Goal: Check status: Check status

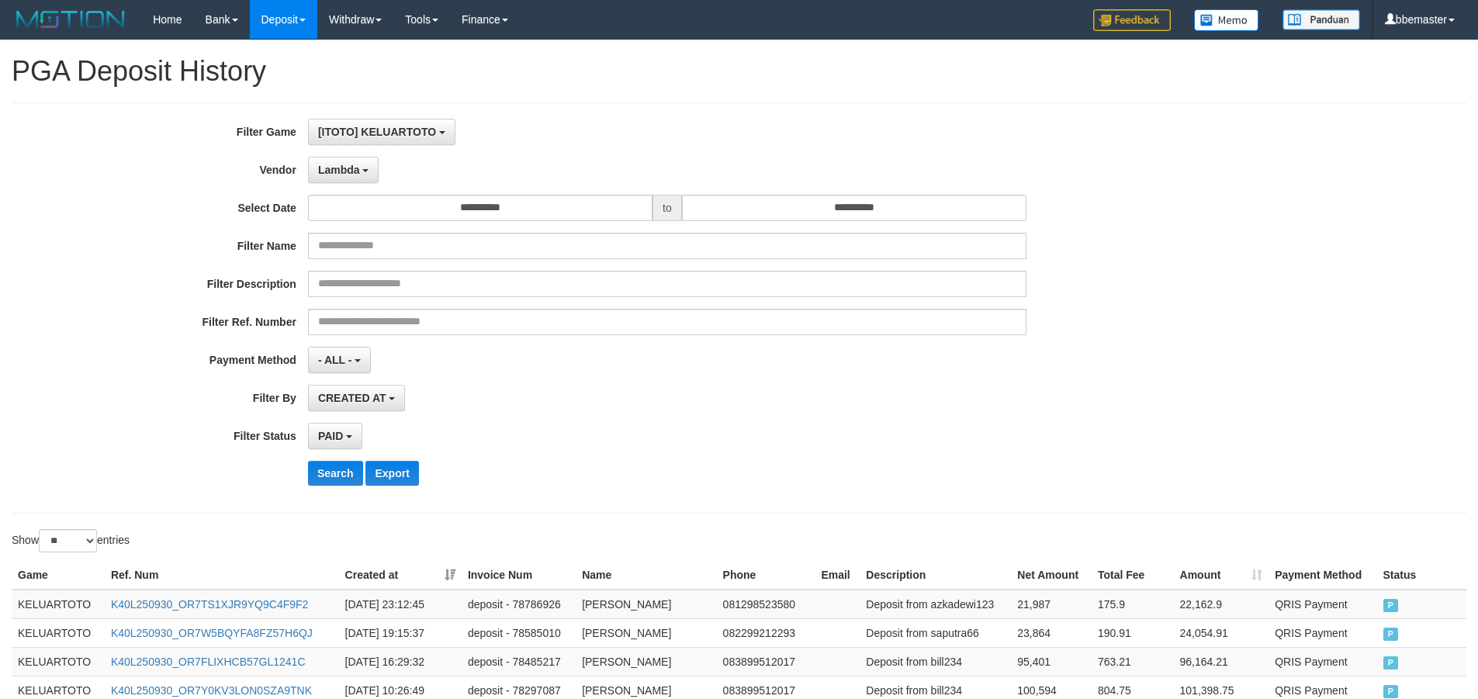
select select "***"
select select "**********"
select select "*"
select select "**"
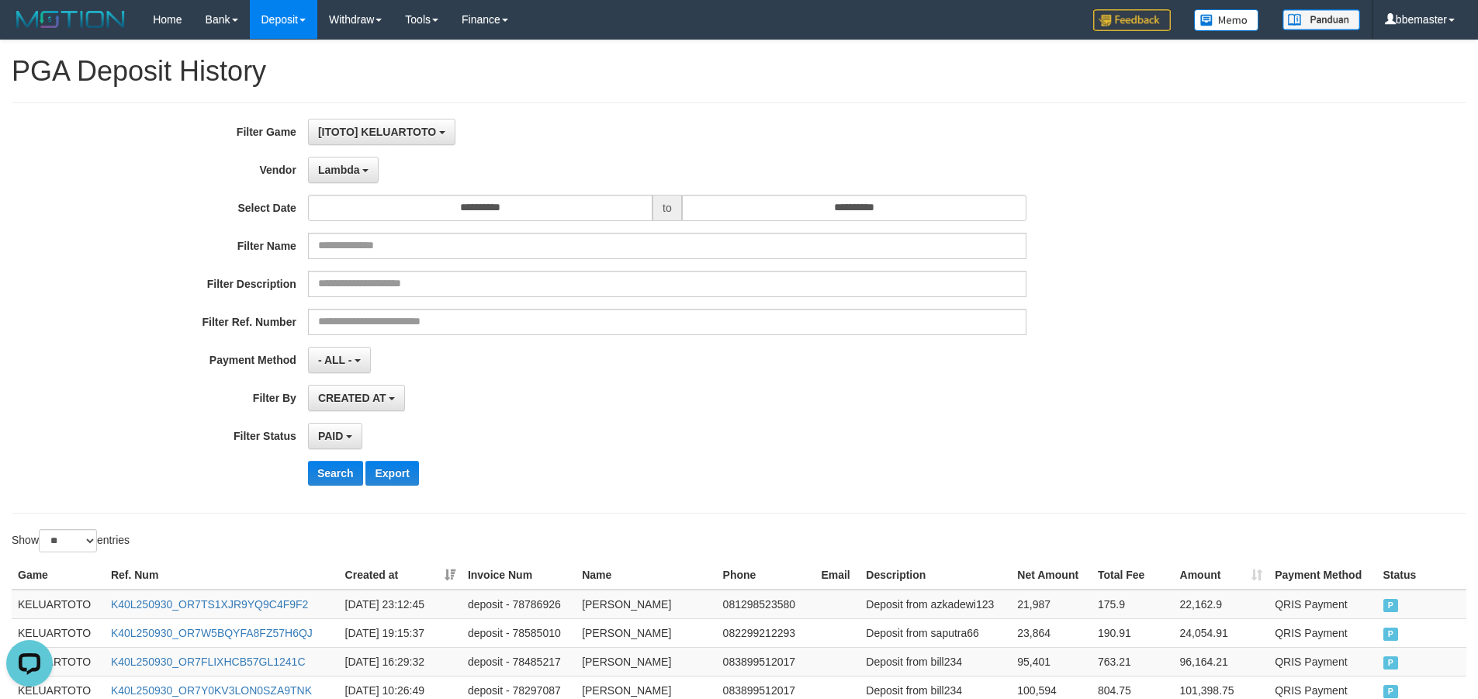
scroll to position [67, 0]
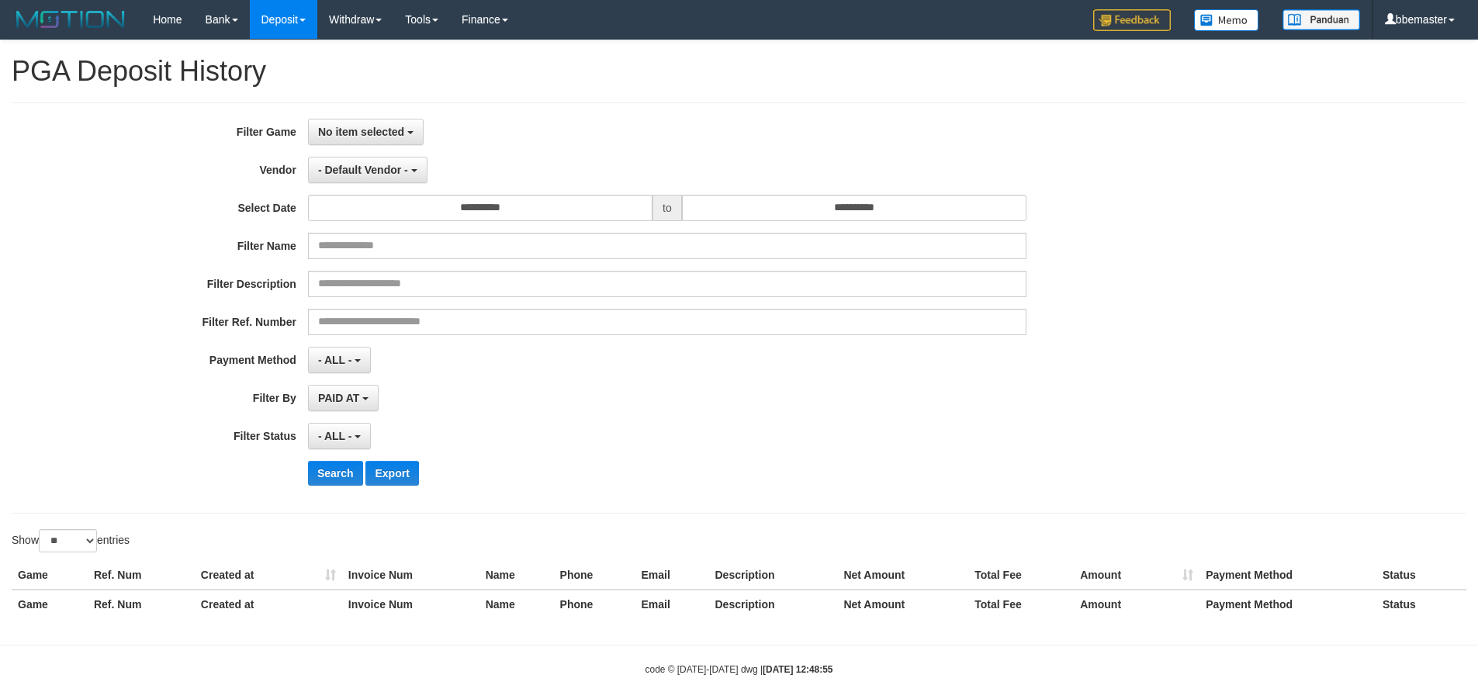
select select
select select "**"
click at [388, 125] on button "No item selected" at bounding box center [366, 132] width 116 height 26
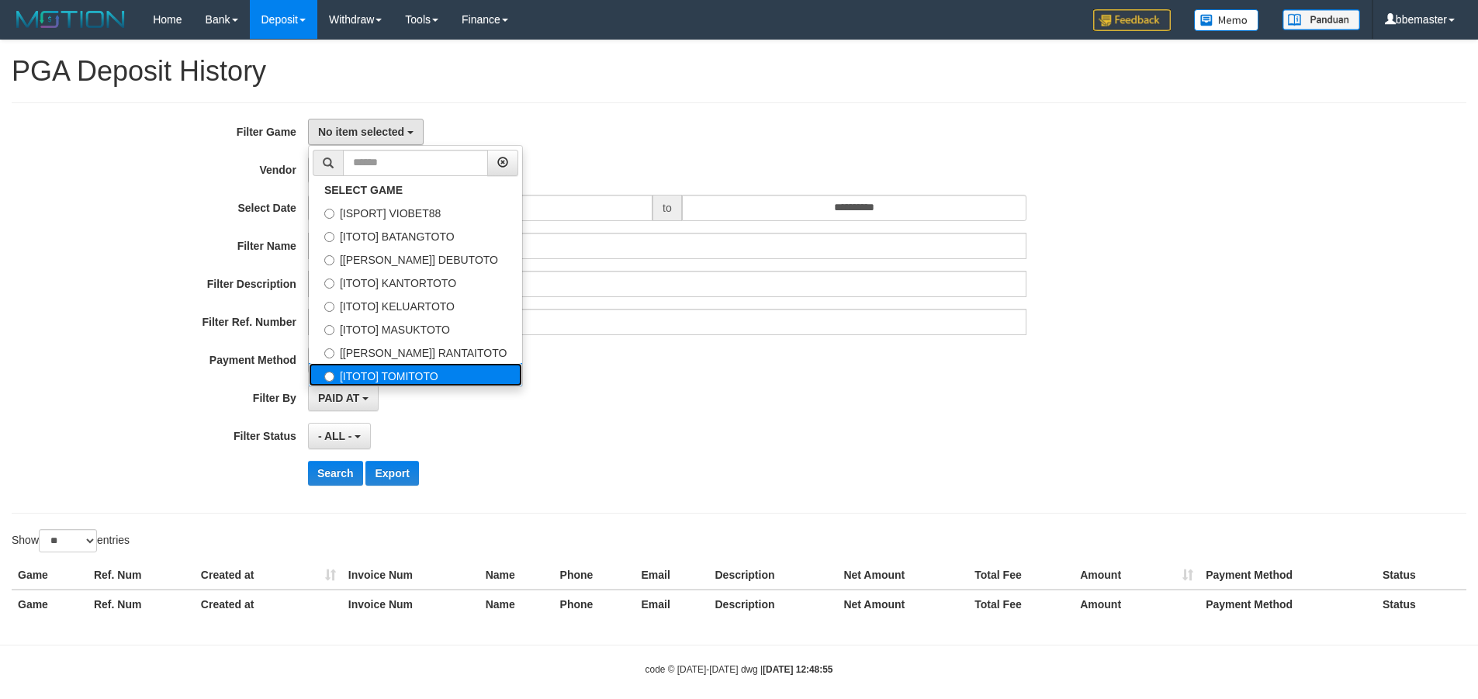
click at [418, 377] on label "[ITOTO] TOMITOTO" at bounding box center [415, 374] width 213 height 23
select select "***"
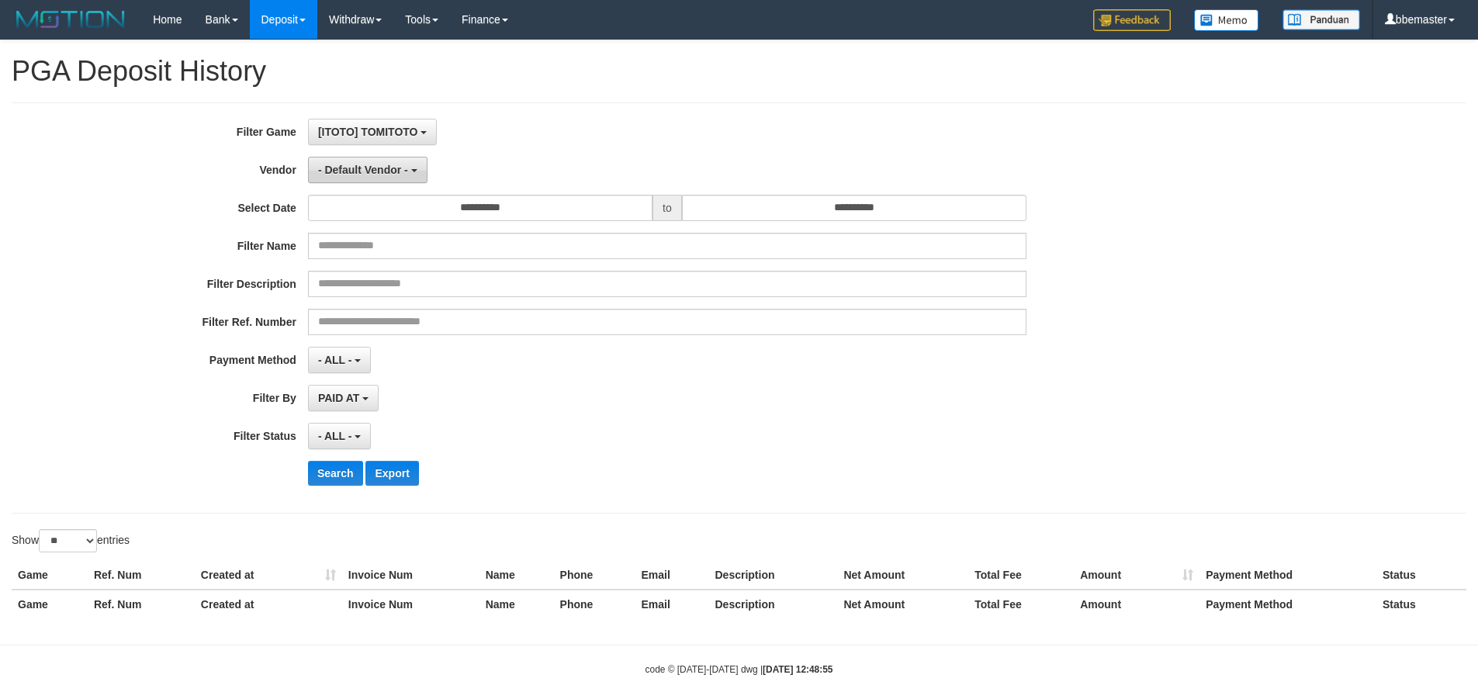
click at [393, 170] on span "- Default Vendor -" at bounding box center [363, 170] width 90 height 12
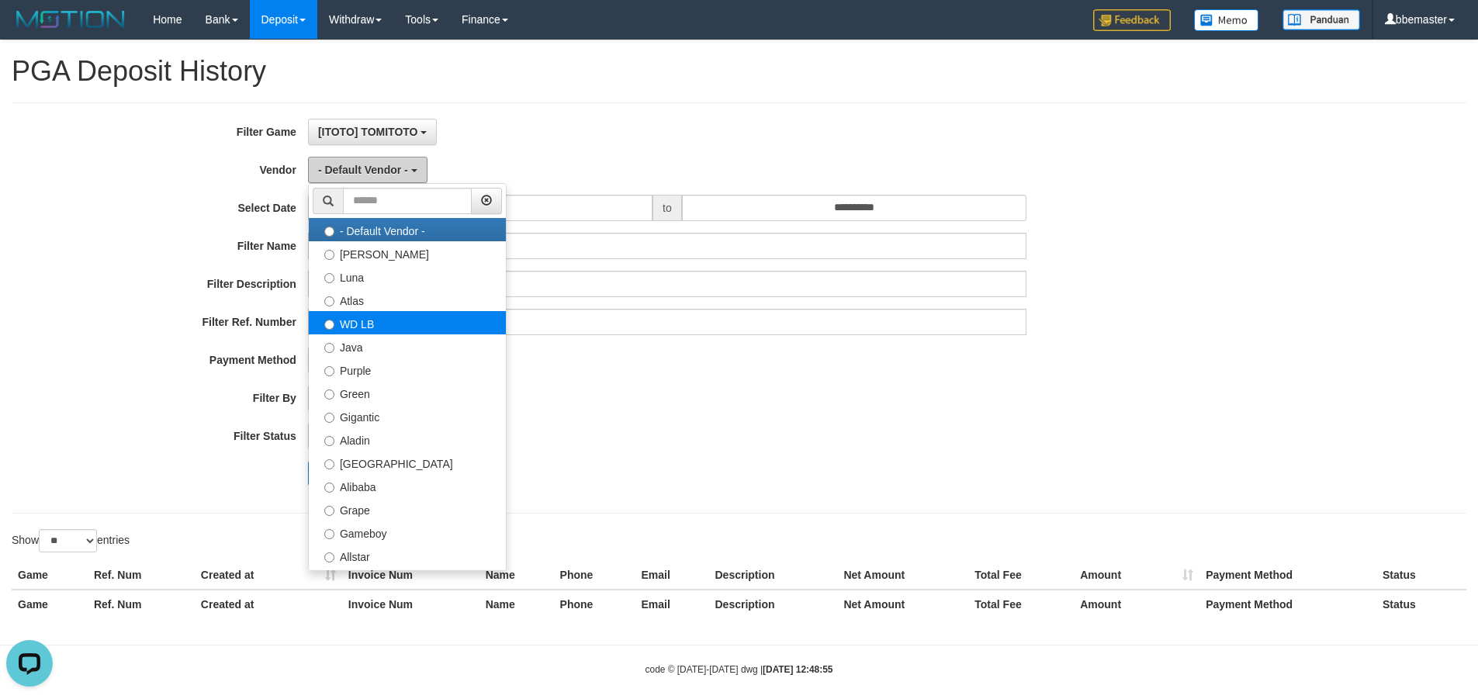
scroll to position [0, 0]
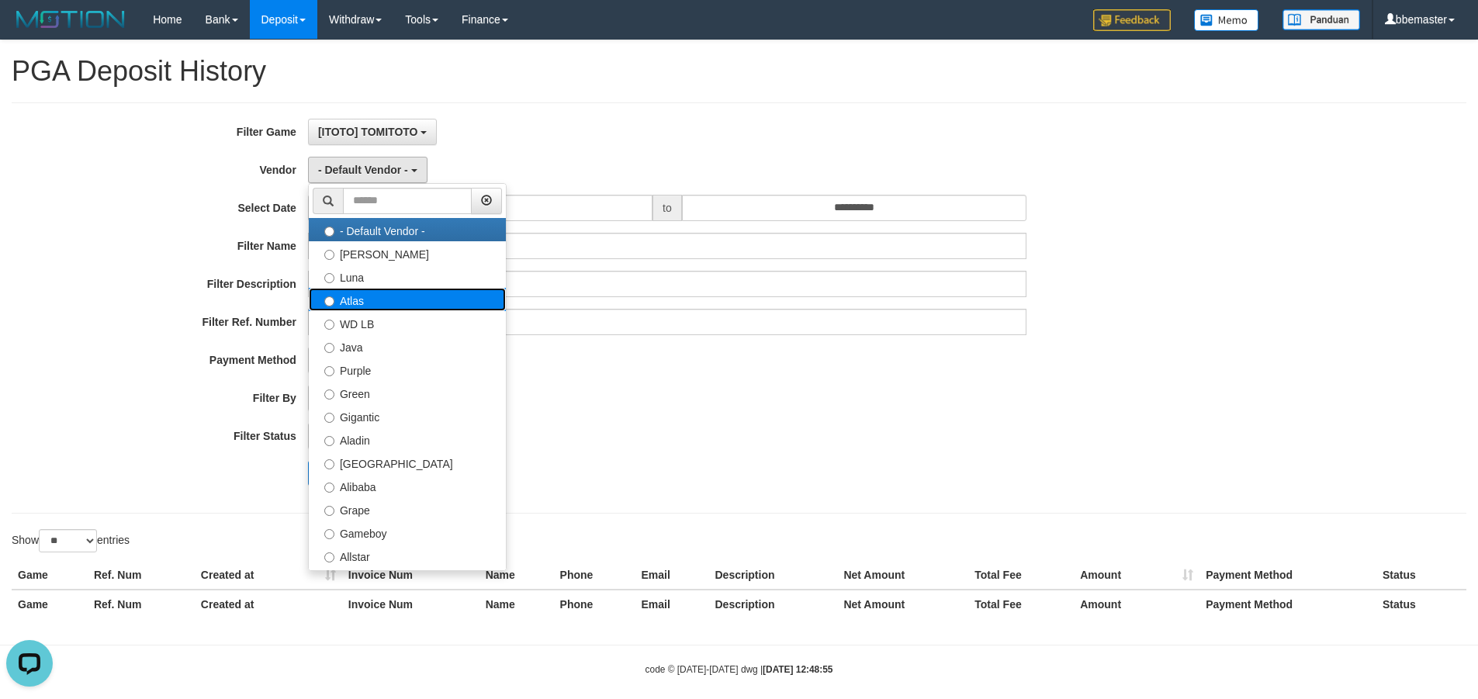
click at [357, 296] on label "Atlas" at bounding box center [407, 299] width 197 height 23
select select "**********"
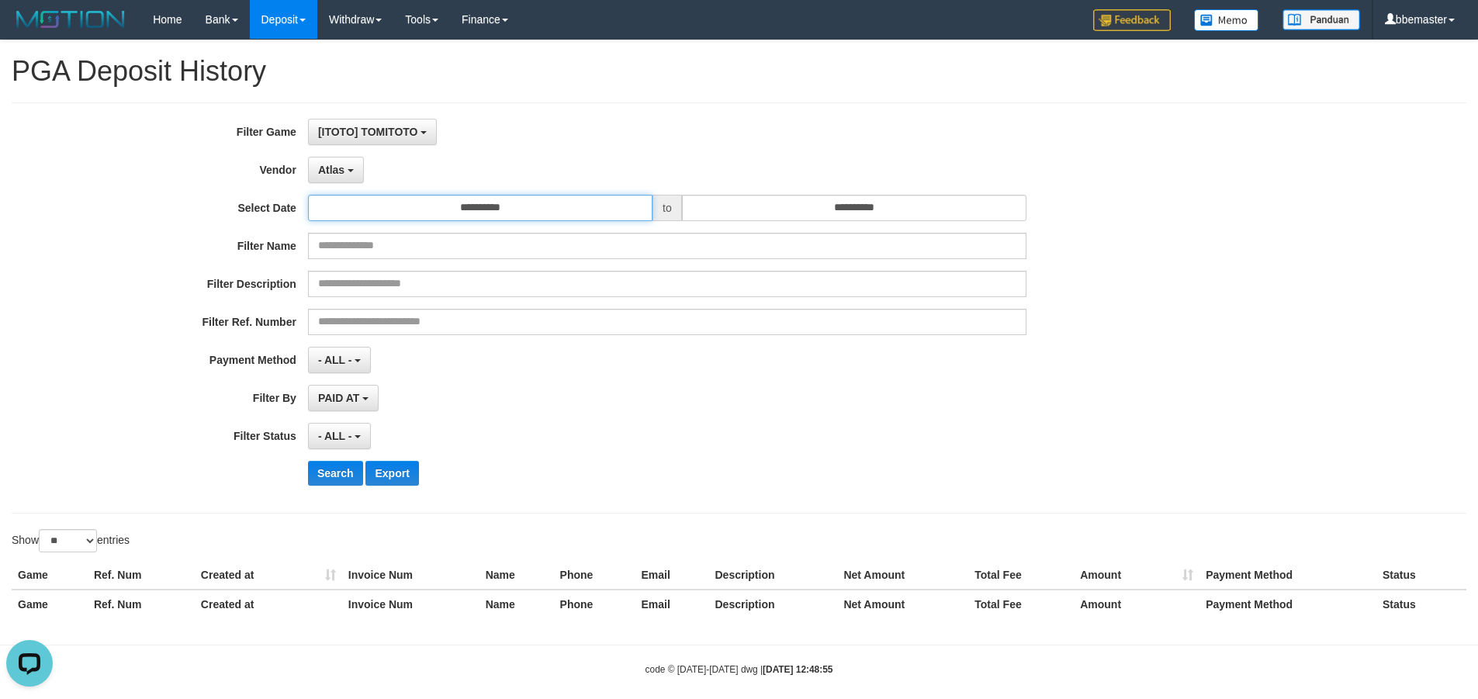
click at [416, 216] on input "**********" at bounding box center [480, 208] width 344 height 26
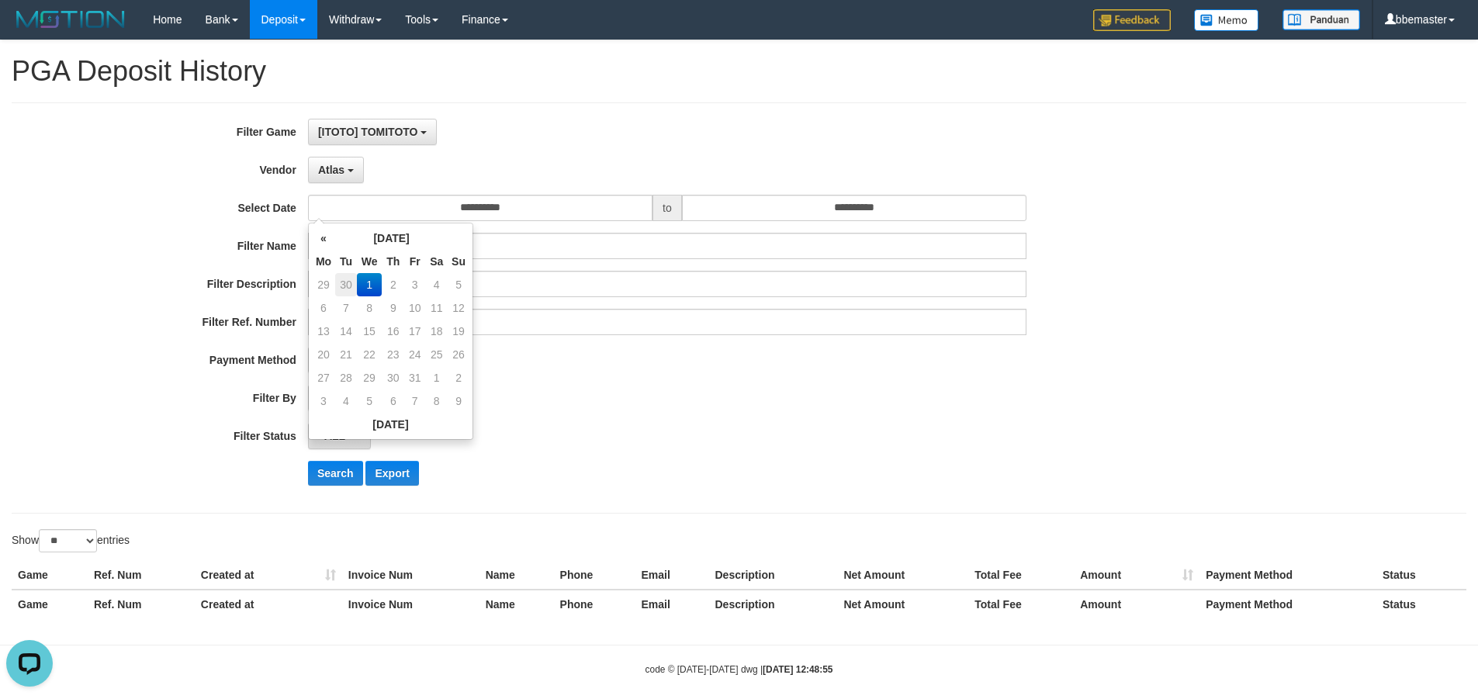
click at [347, 285] on td "30" at bounding box center [346, 284] width 22 height 23
type input "**********"
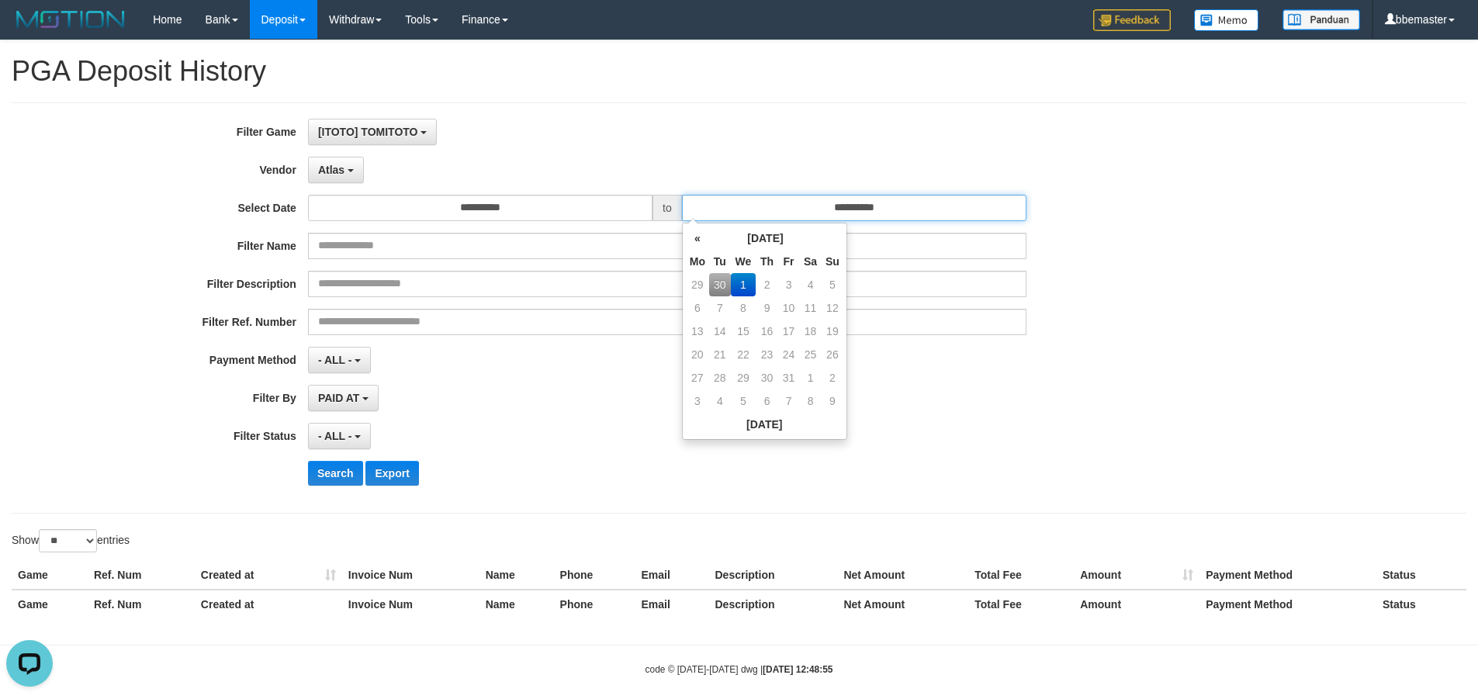
drag, startPoint x: 751, startPoint y: 212, endPoint x: 760, endPoint y: 302, distance: 90.5
click at [752, 212] on input "**********" at bounding box center [854, 208] width 344 height 26
click at [721, 282] on td "30" at bounding box center [720, 284] width 22 height 23
type input "**********"
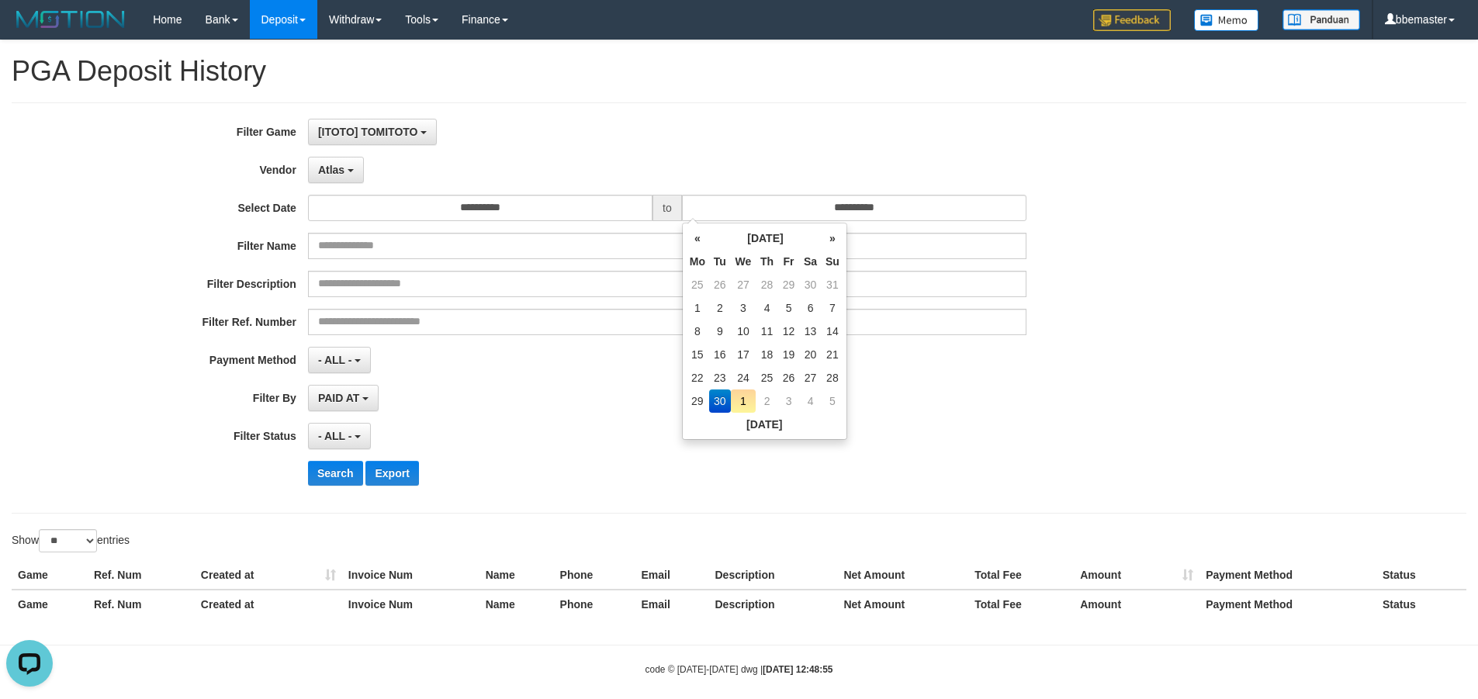
click at [679, 402] on div "PAID AT PAID AT CREATED AT" at bounding box center [667, 398] width 718 height 26
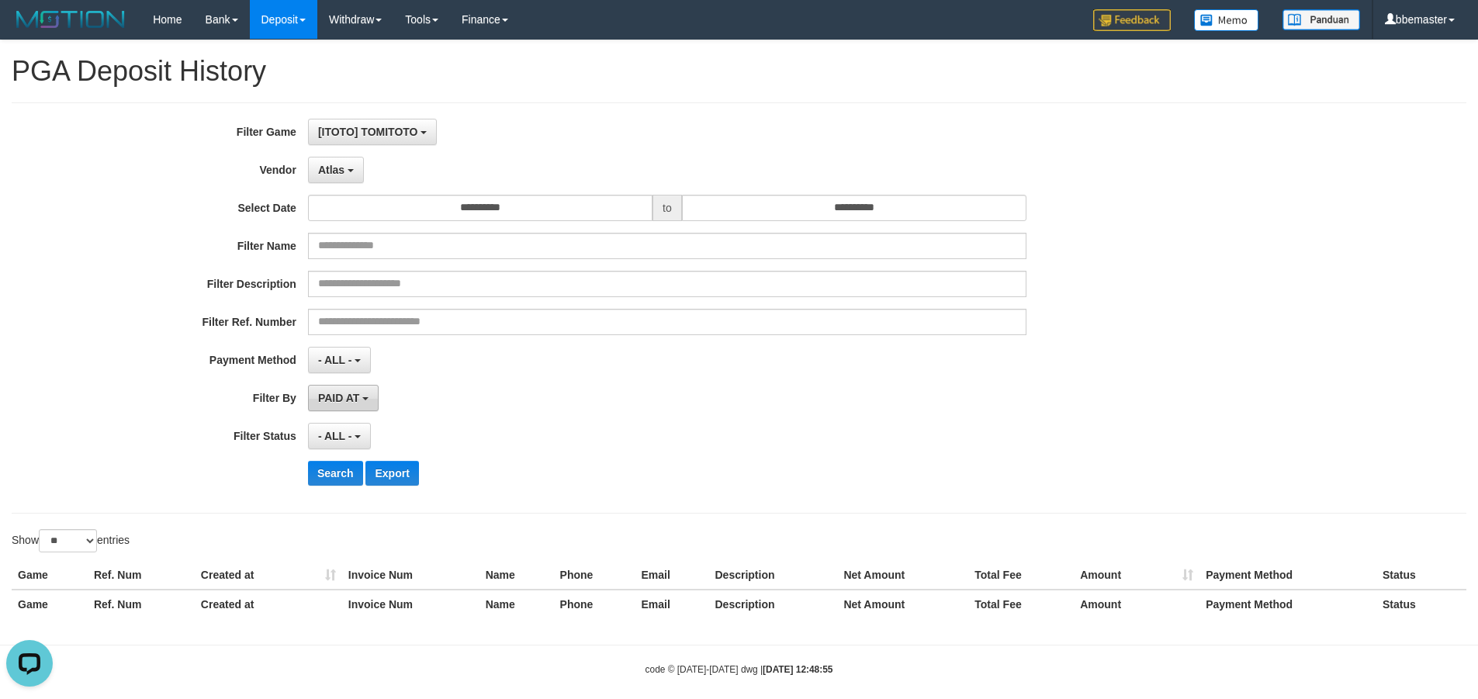
click at [354, 397] on span "PAID AT" at bounding box center [338, 398] width 41 height 12
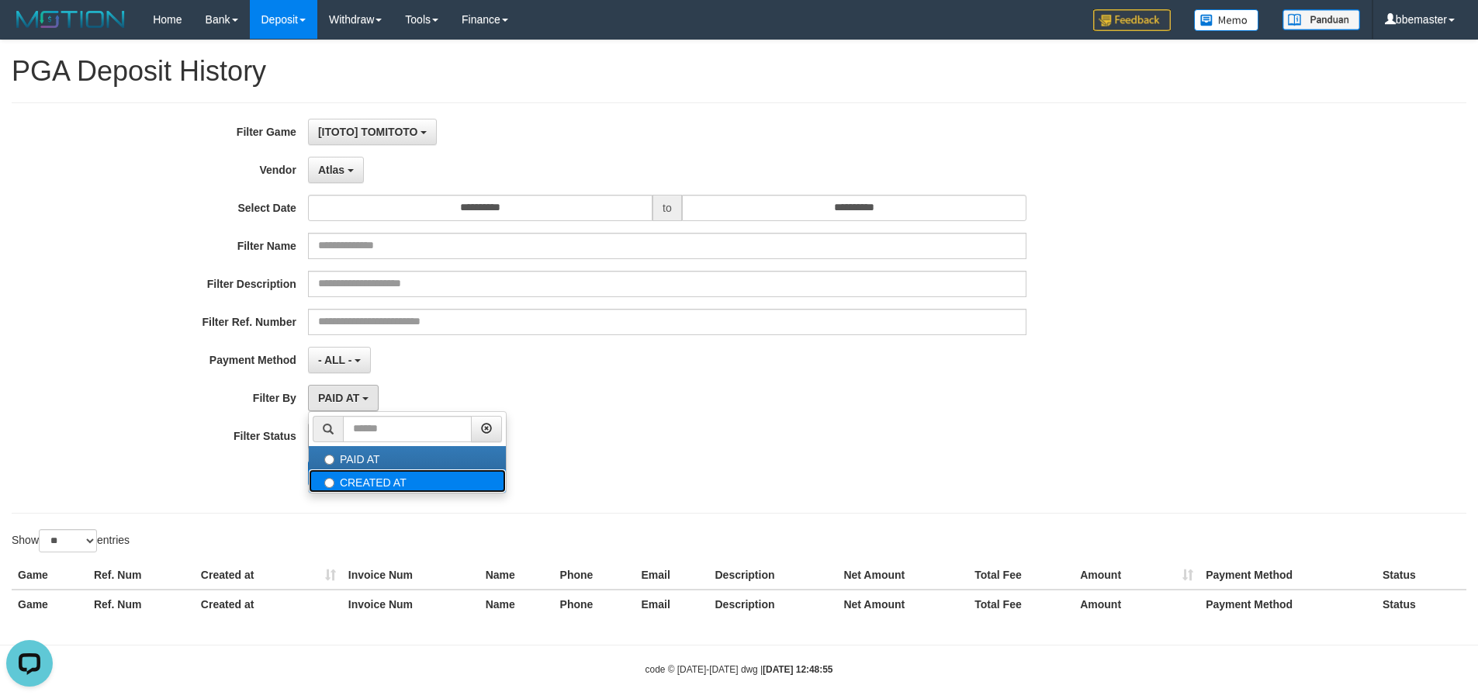
click at [361, 482] on label "CREATED AT" at bounding box center [407, 480] width 197 height 23
select select "*"
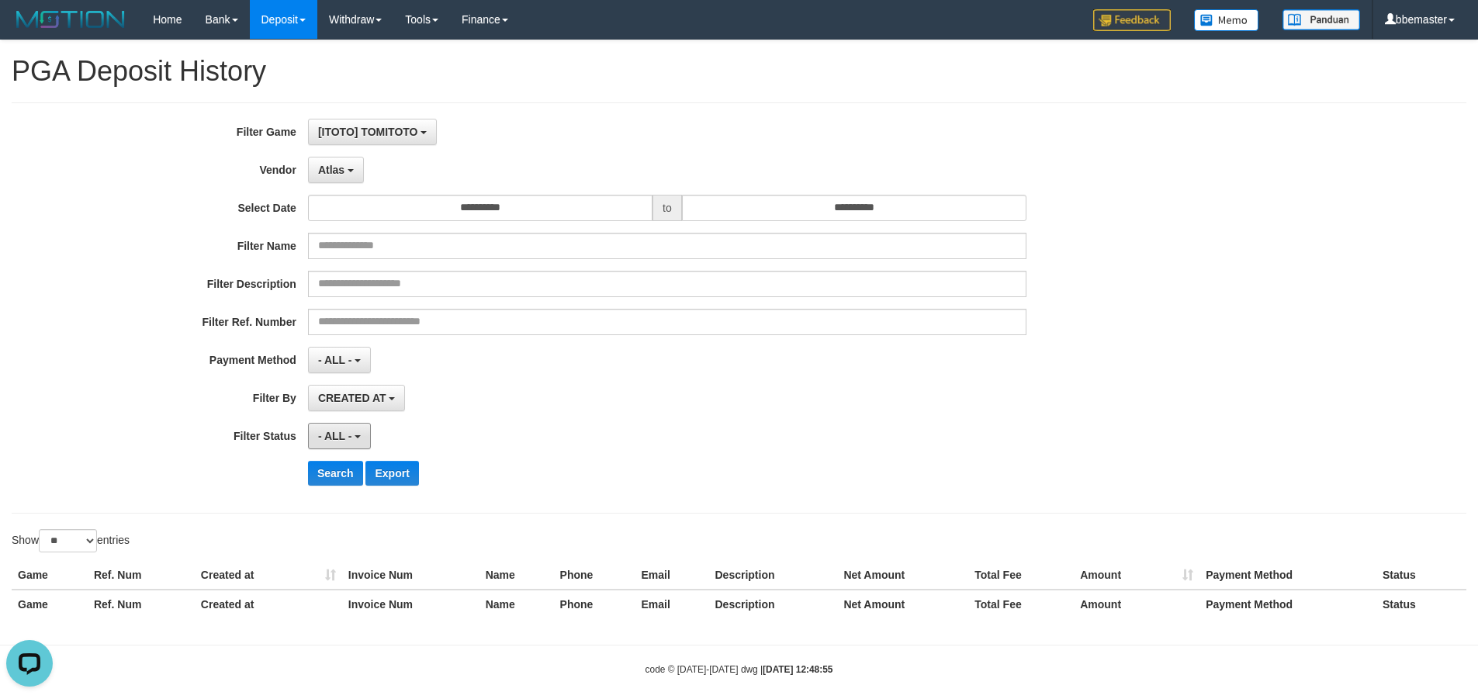
drag, startPoint x: 333, startPoint y: 429, endPoint x: 366, endPoint y: 576, distance: 150.4
click at [332, 430] on span "- ALL -" at bounding box center [335, 436] width 34 height 12
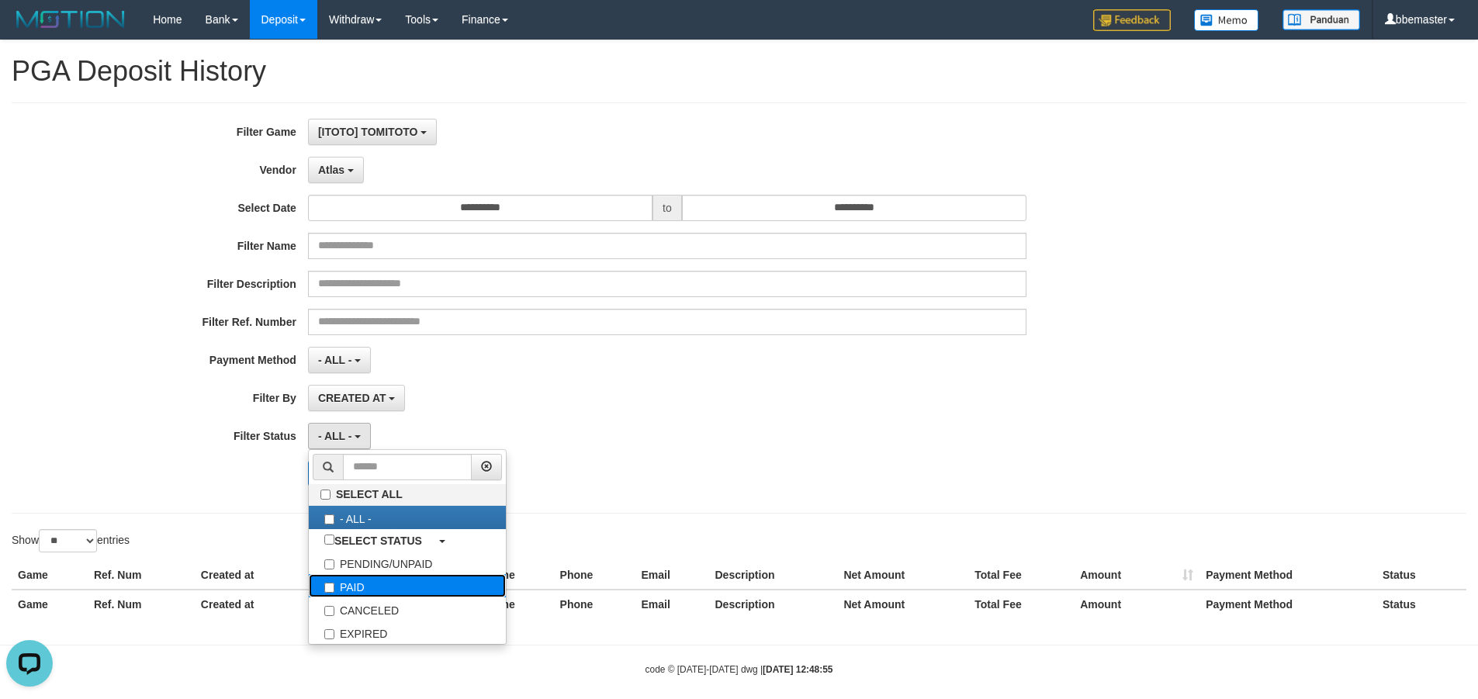
click at [361, 592] on label "PAID" at bounding box center [407, 585] width 197 height 23
select select "*"
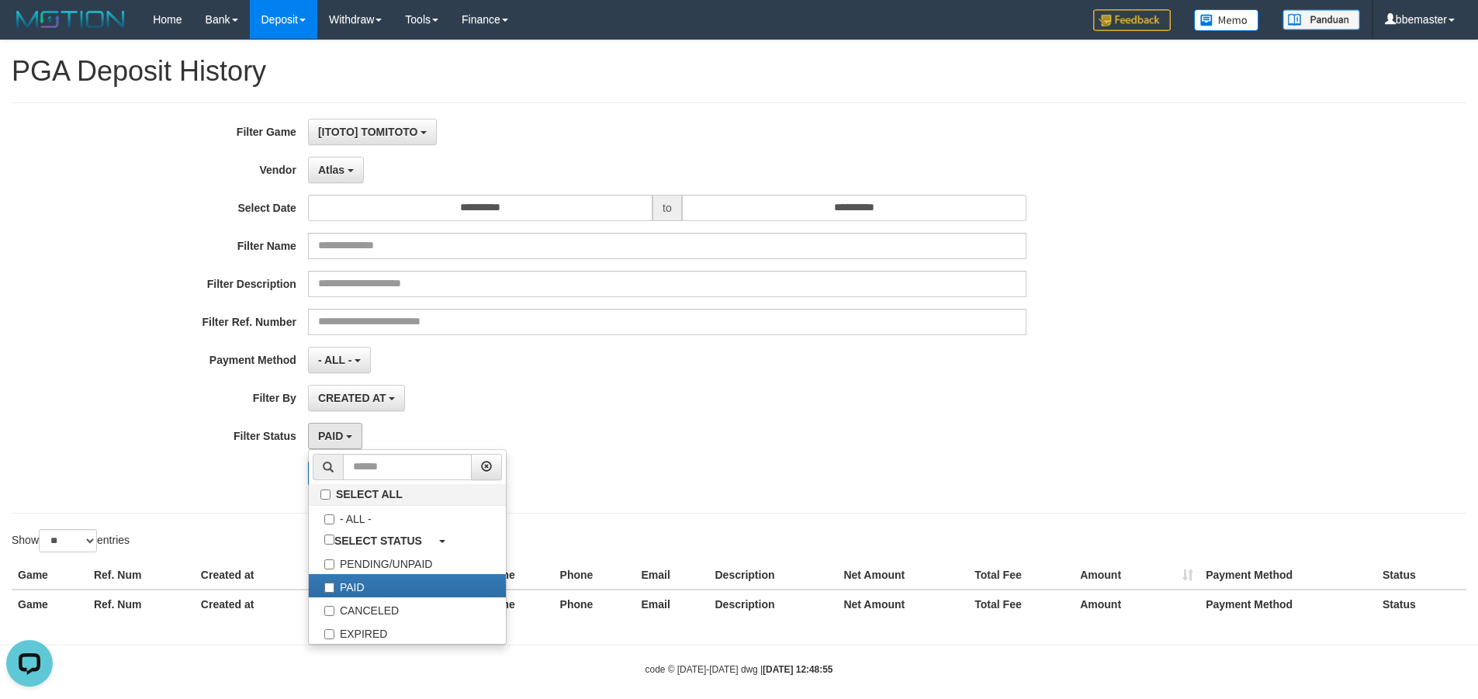
drag, startPoint x: 745, startPoint y: 458, endPoint x: 147, endPoint y: 564, distance: 606.5
click at [742, 458] on div "**********" at bounding box center [616, 308] width 1232 height 379
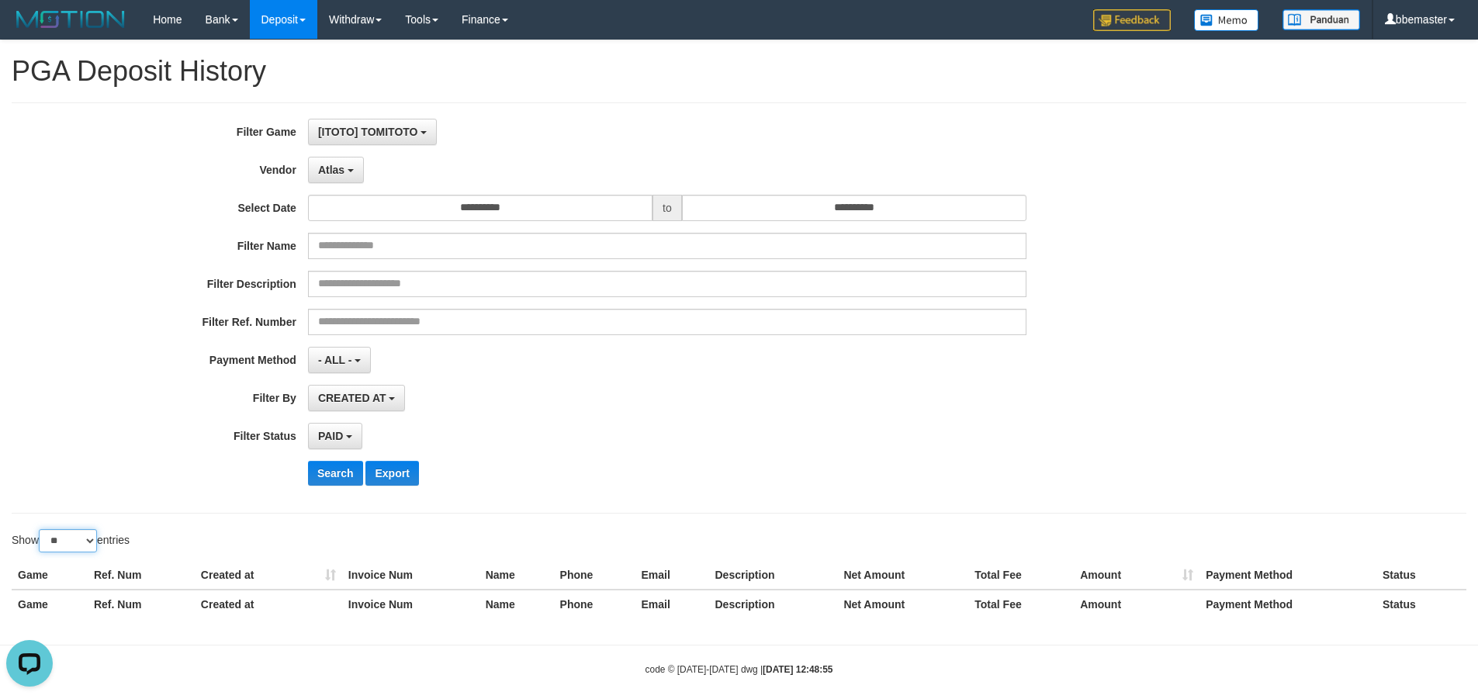
click at [58, 546] on select "** ** ** ***" at bounding box center [68, 540] width 58 height 23
select select "***"
click at [41, 529] on select "** ** ** ***" at bounding box center [68, 540] width 58 height 23
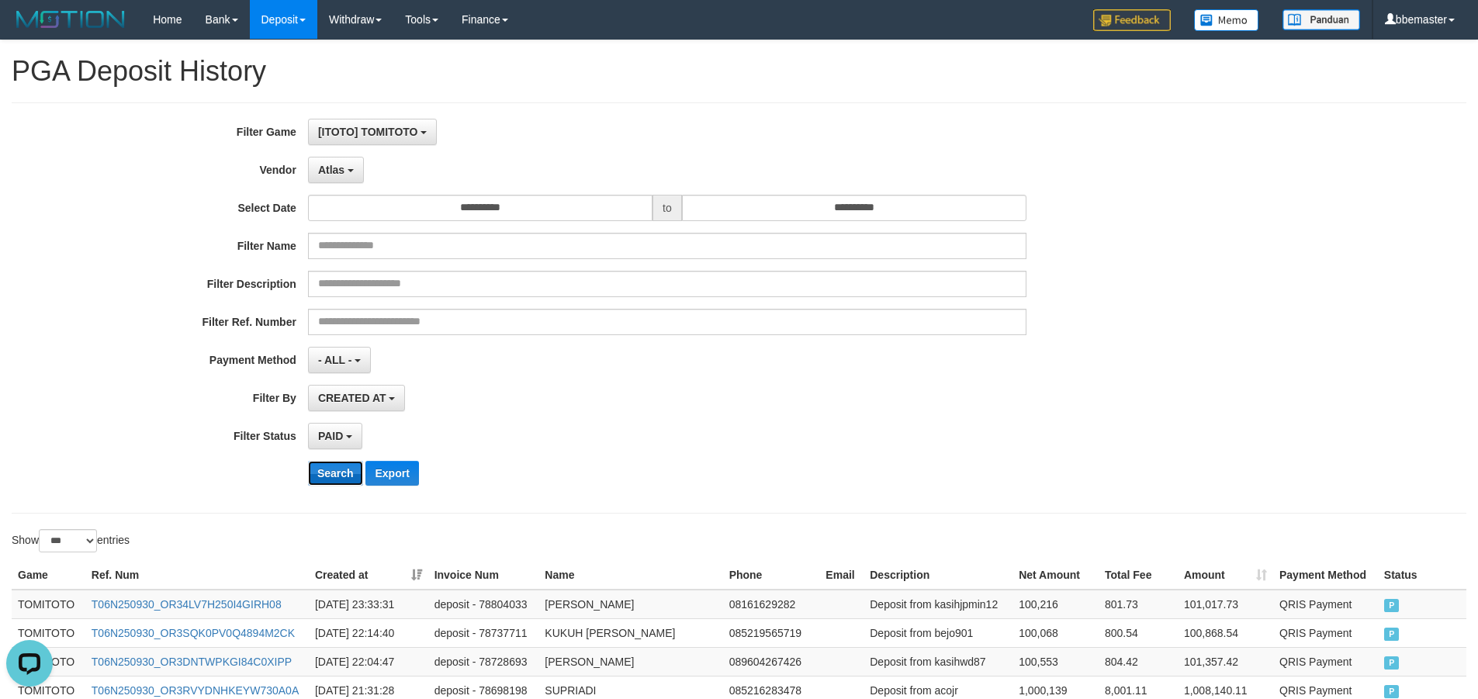
click at [342, 470] on button "Search" at bounding box center [335, 473] width 55 height 25
drag, startPoint x: 649, startPoint y: 444, endPoint x: 281, endPoint y: 545, distance: 382.2
click at [644, 444] on div "PAID SELECT ALL - ALL - SELECT STATUS PENDING/UNPAID PAID CANCELED EXPIRED" at bounding box center [667, 436] width 718 height 26
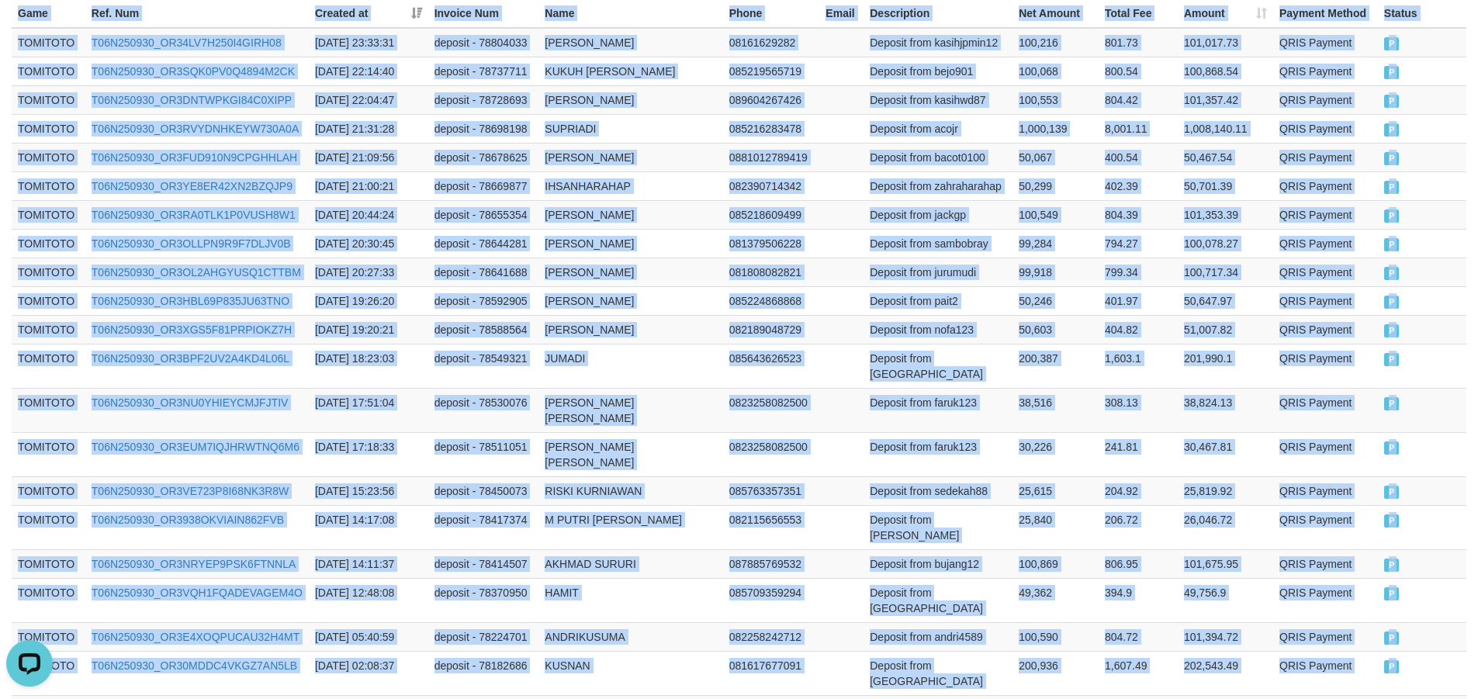
scroll to position [675, 0]
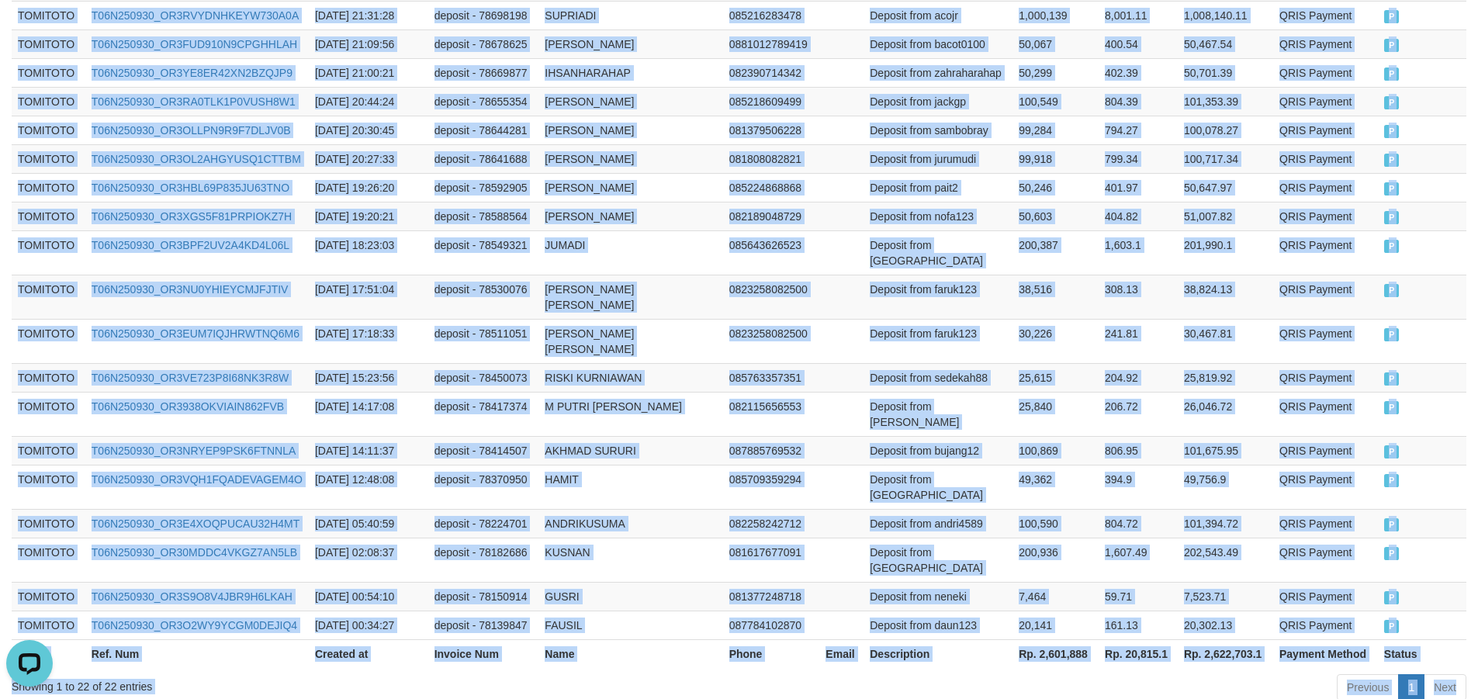
drag, startPoint x: 11, startPoint y: 586, endPoint x: 1380, endPoint y: 655, distance: 1370.9
click at [228, 698] on html "Toggle navigation Home Bank Account List Load By Website Group [ISPORT] VIOBET8…" at bounding box center [739, 58] width 1478 height 1467
copy body "Game Ref. Num Created at Invoice Num Name Phone Email Description Net Amount To…"
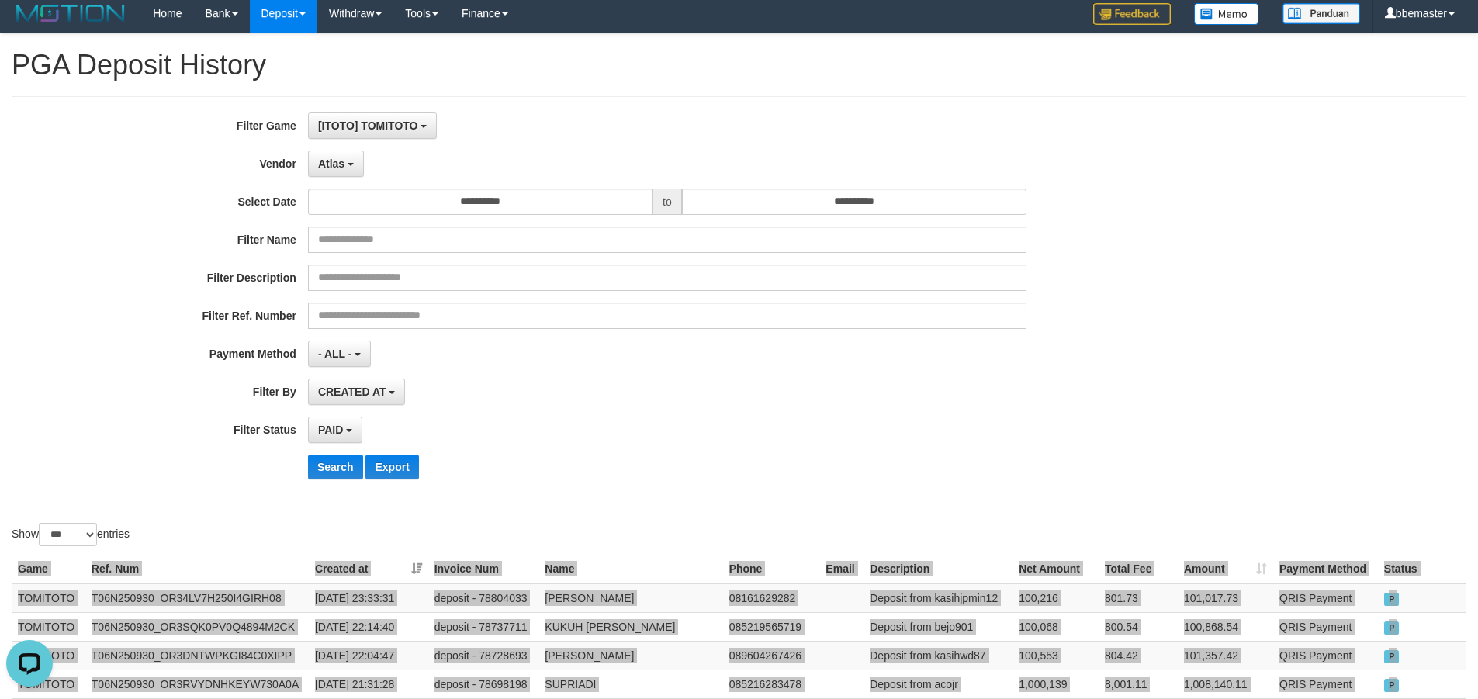
scroll to position [0, 0]
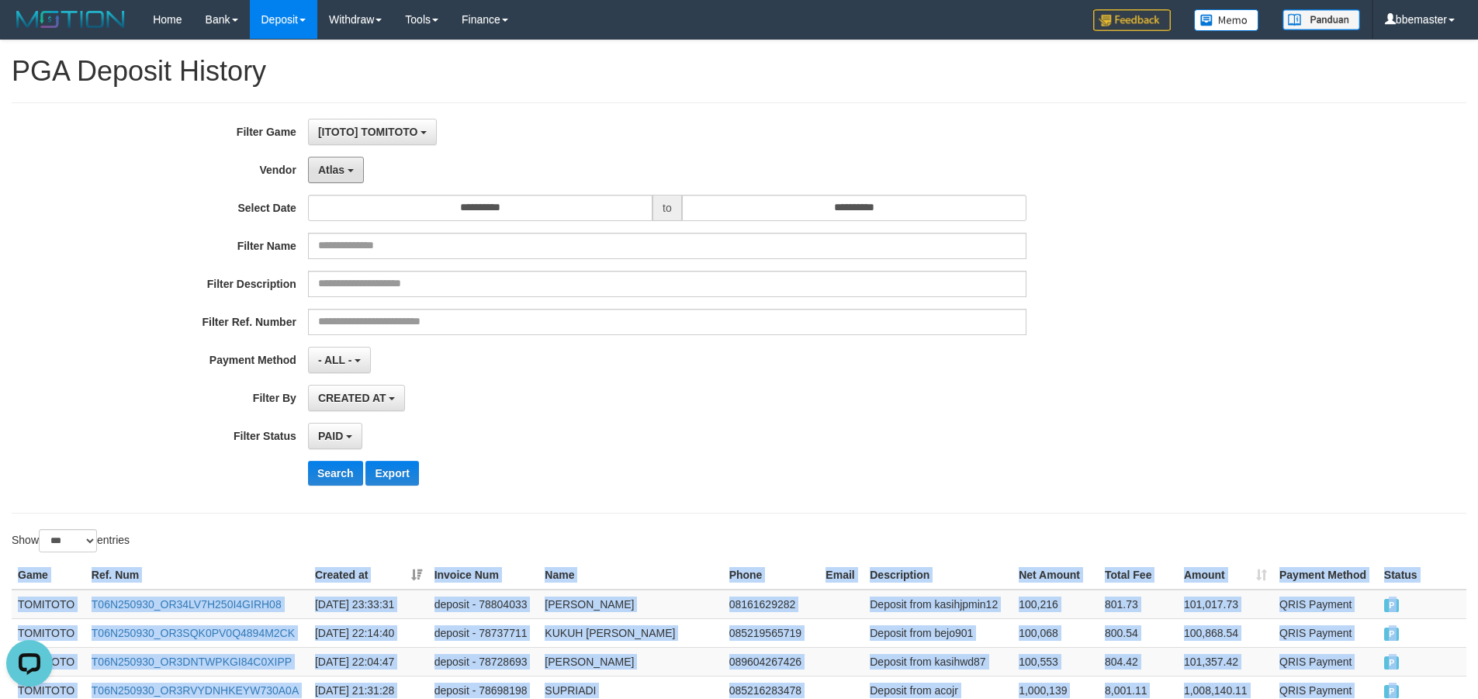
drag, startPoint x: 343, startPoint y: 167, endPoint x: 355, endPoint y: 204, distance: 39.2
click at [343, 167] on span "Atlas" at bounding box center [331, 170] width 26 height 12
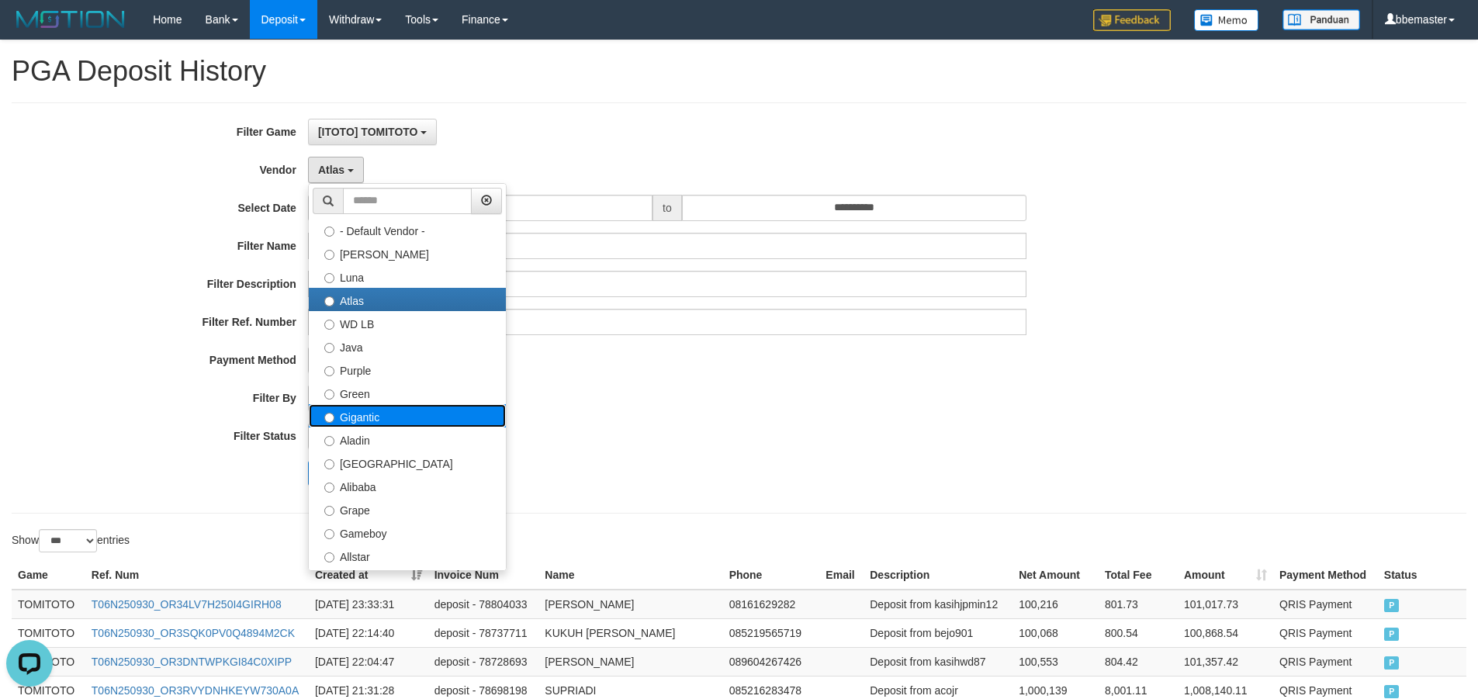
click at [363, 418] on label "Gigantic" at bounding box center [407, 415] width 197 height 23
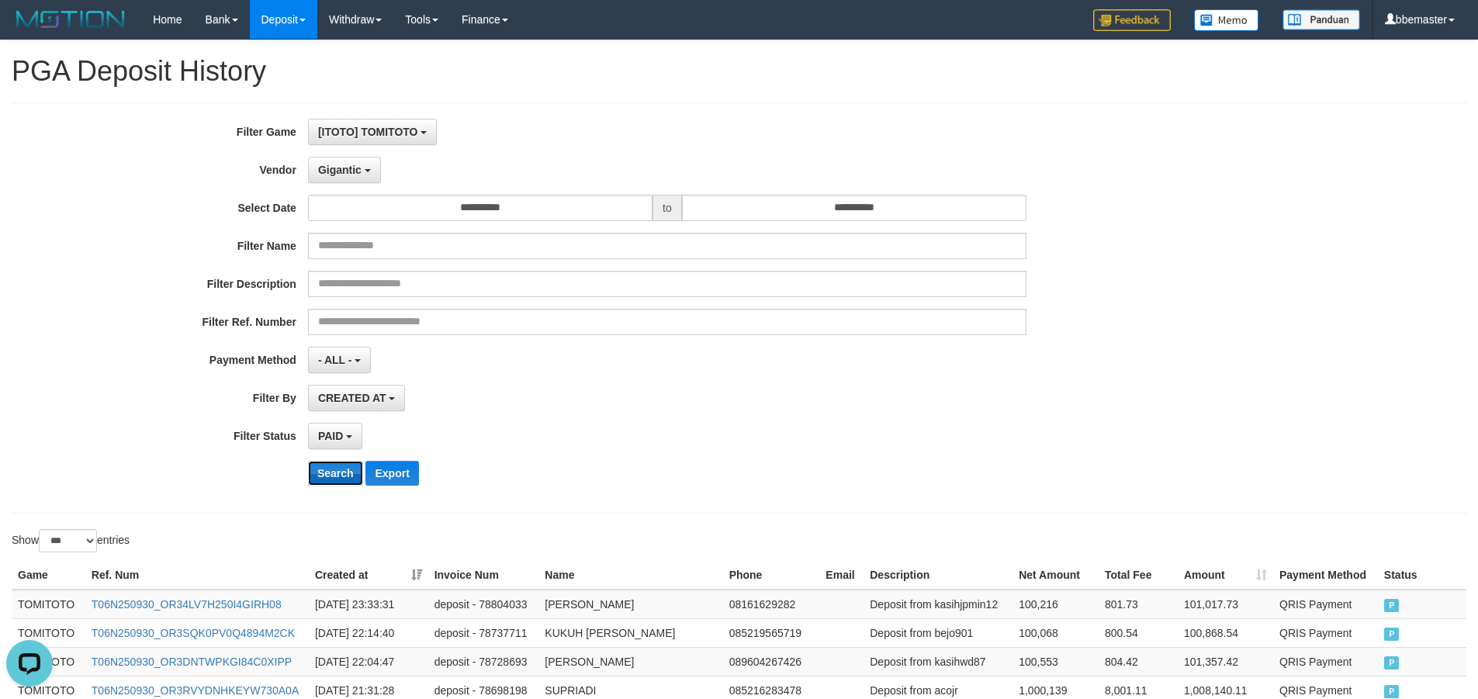
click at [345, 470] on button "Search" at bounding box center [335, 473] width 55 height 25
drag, startPoint x: 614, startPoint y: 443, endPoint x: 496, endPoint y: 478, distance: 122.2
click at [607, 441] on div "PAID SELECT ALL - ALL - SELECT STATUS PENDING/UNPAID PAID CANCELED EXPIRED" at bounding box center [667, 436] width 718 height 26
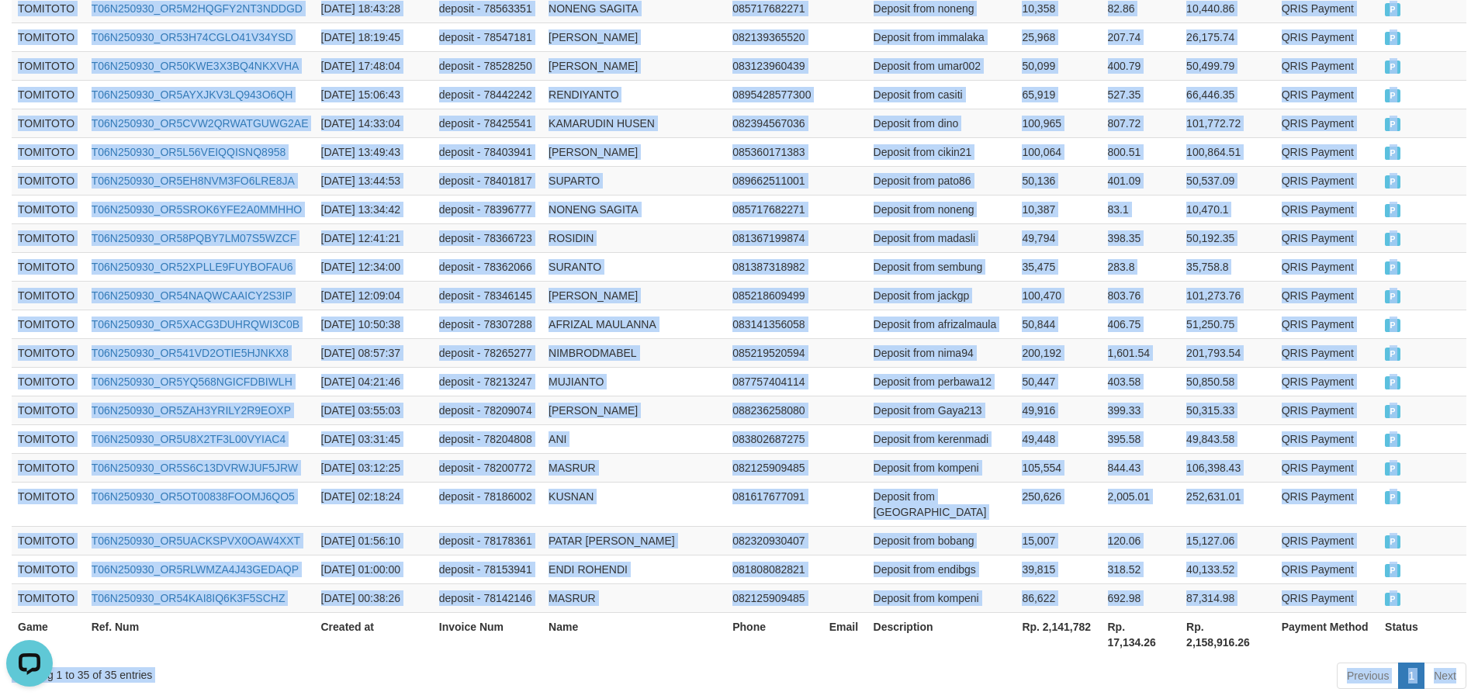
scroll to position [1064, 0]
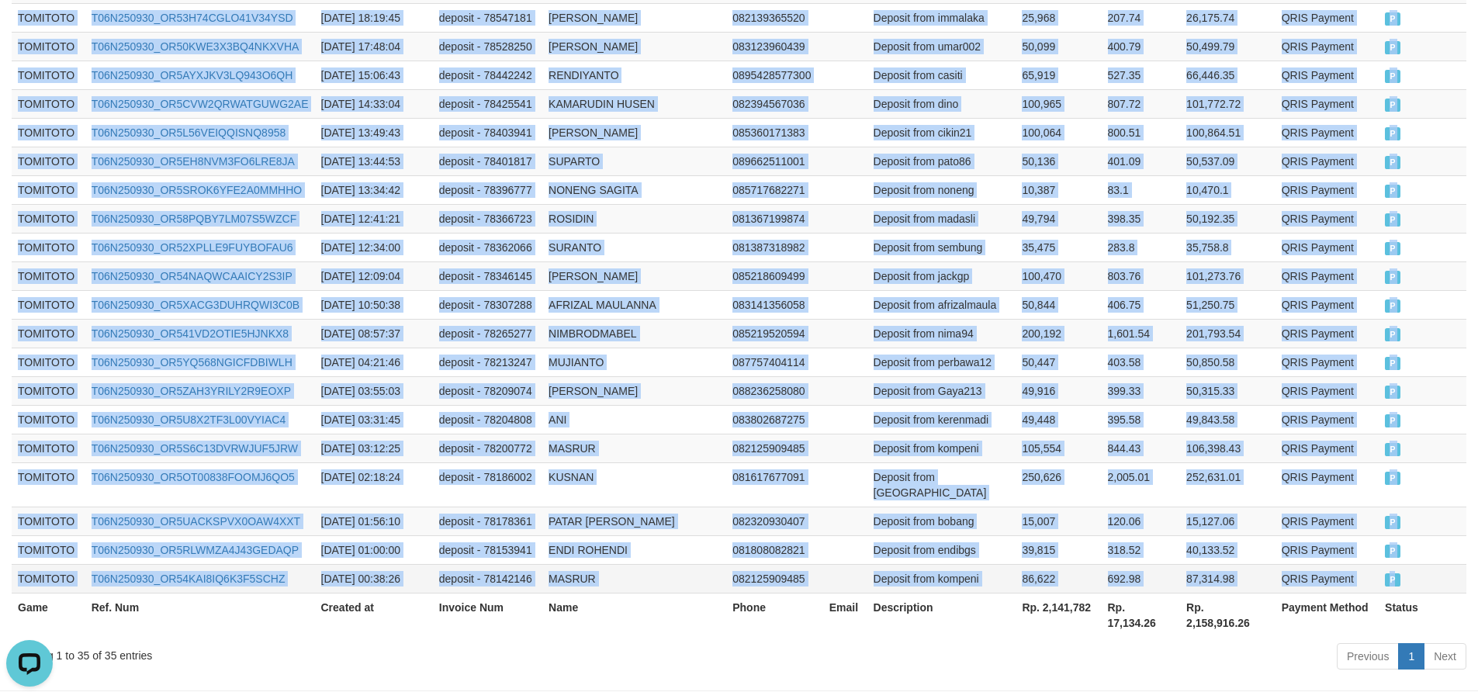
drag, startPoint x: 54, startPoint y: 598, endPoint x: 1416, endPoint y: 517, distance: 1363.8
click at [1416, 517] on tbody "TOMITOTO T06N250930_OR5C7KCPTCPU9279207 [DATE] 23:49:26 deposit - 78816267 [PER…" at bounding box center [739, 59] width 1454 height 1067
copy tbody "TOMITOTO T06N250930_OR5C7KCPTCPU9279207 [DATE] 23:49:26 deposit - 78816267 [PER…"
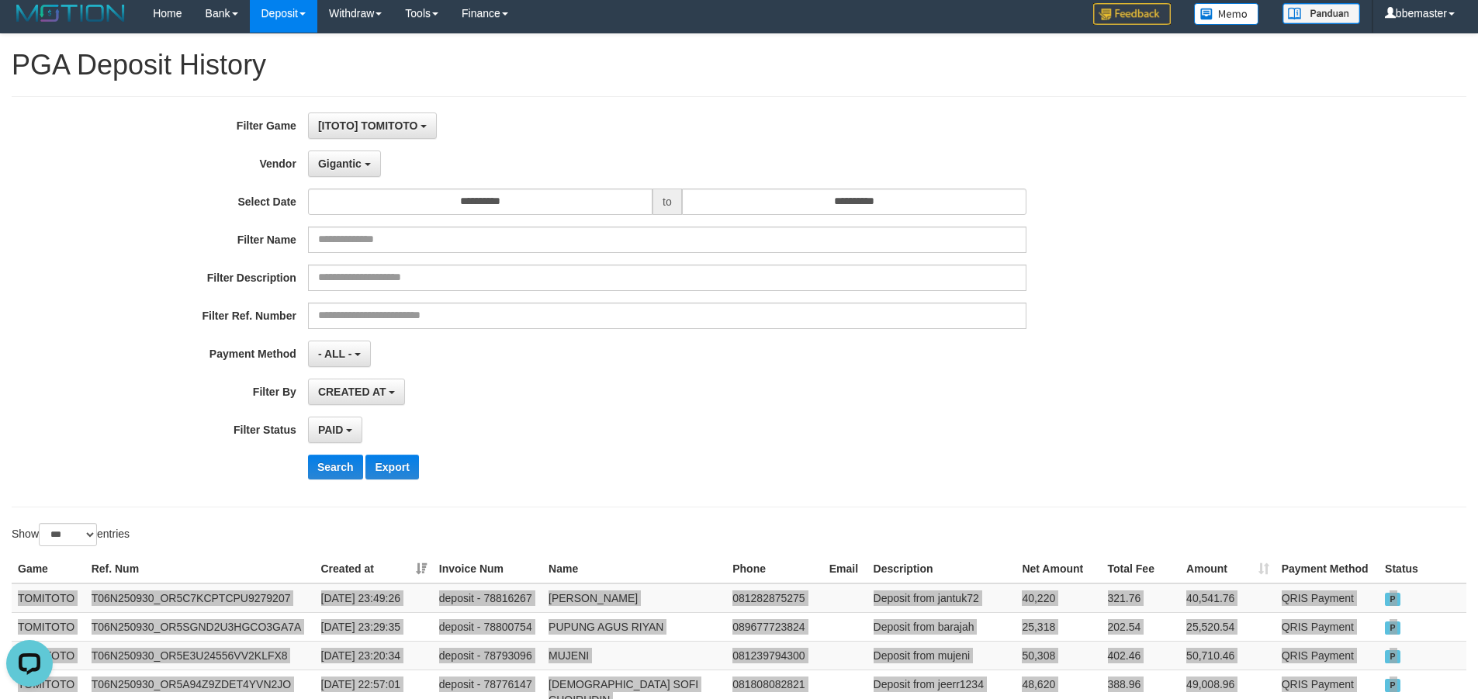
scroll to position [0, 0]
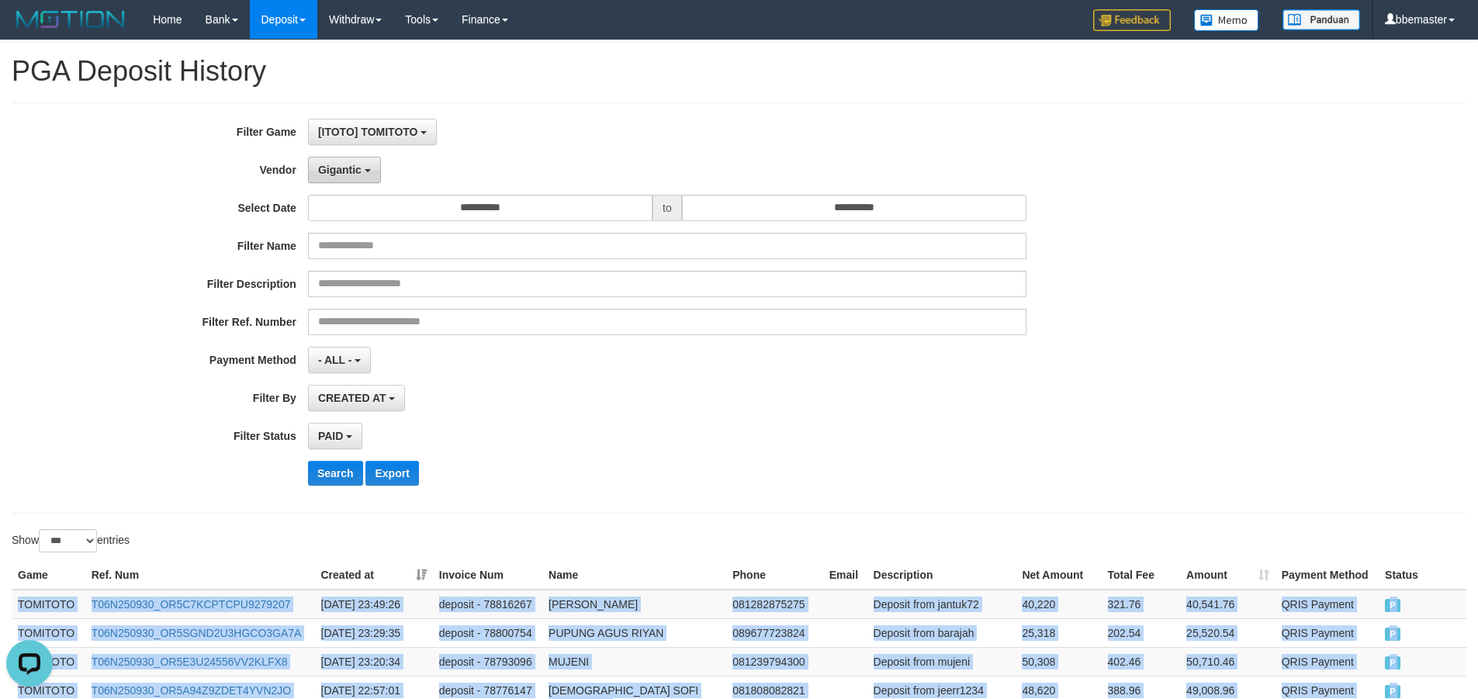
click at [348, 166] on span "Gigantic" at bounding box center [339, 170] width 43 height 12
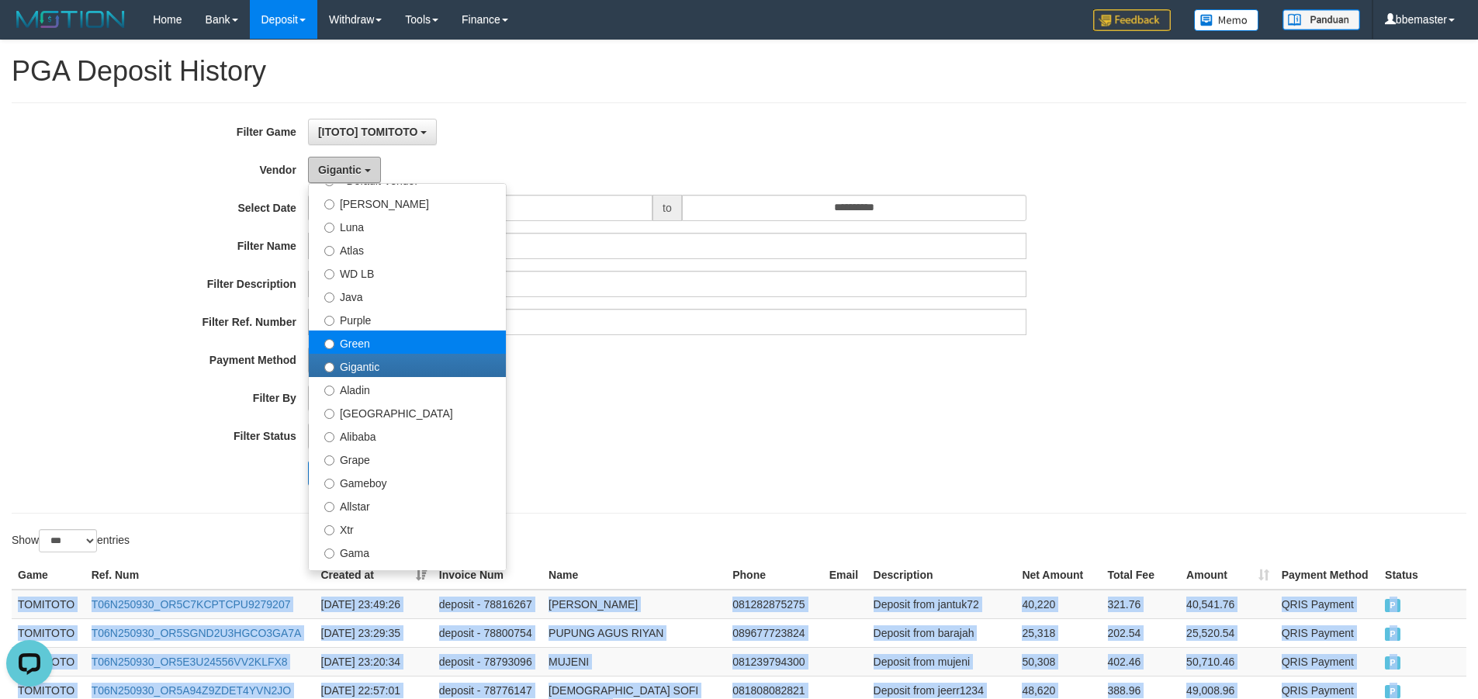
scroll to position [78, 0]
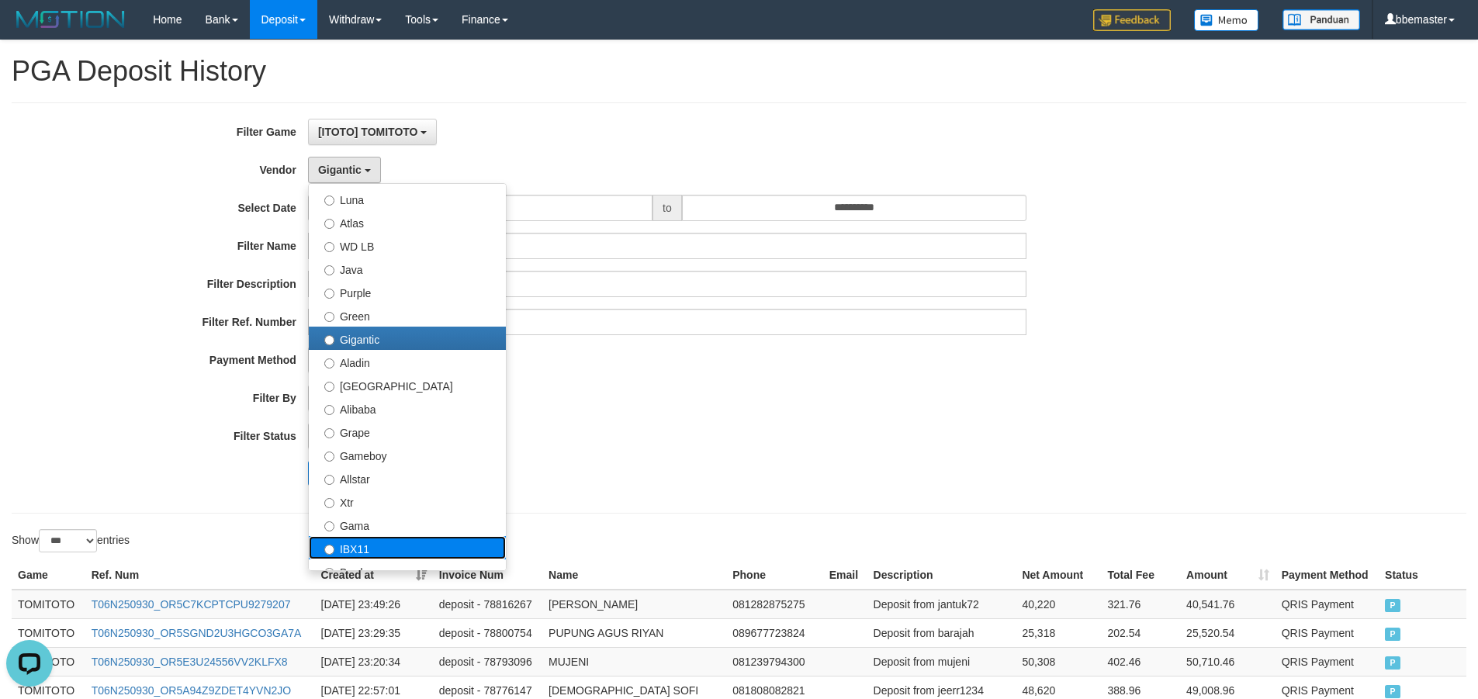
click at [371, 537] on label "IBX11" at bounding box center [407, 547] width 197 height 23
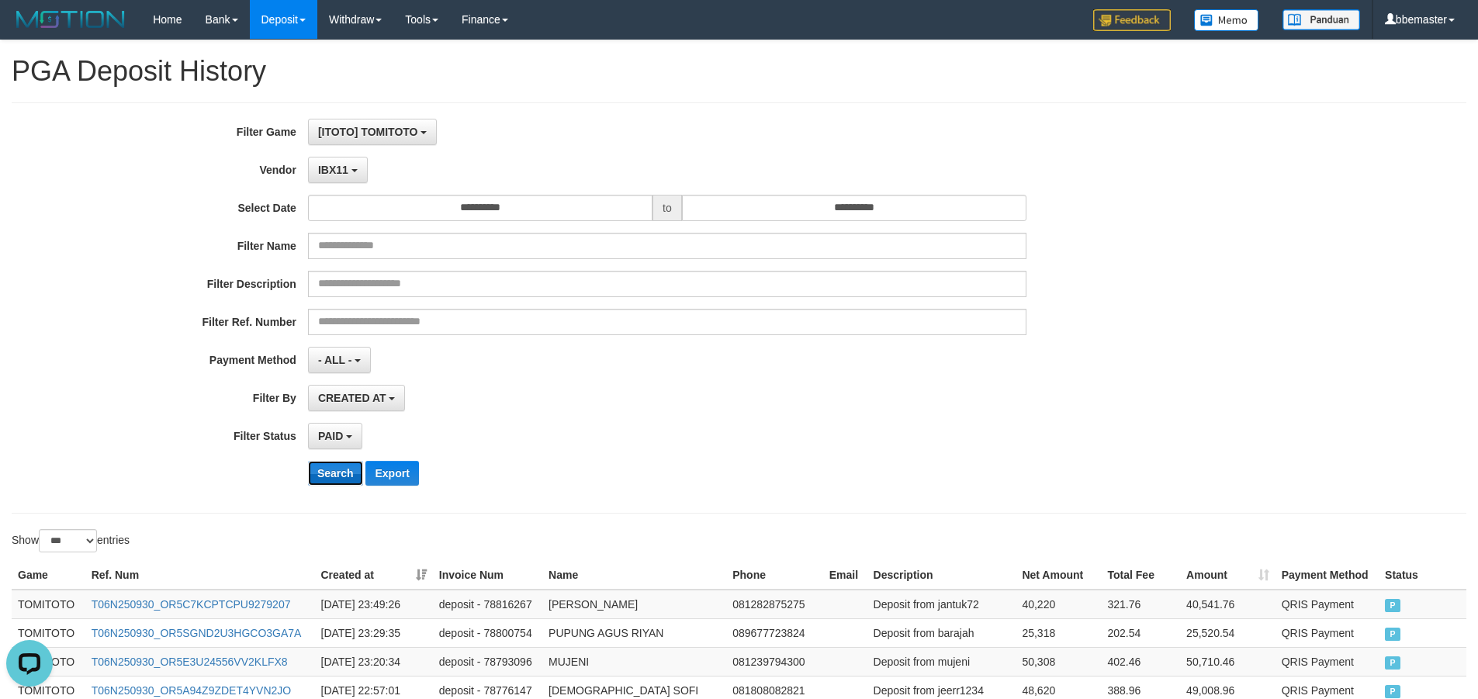
click at [330, 471] on button "Search" at bounding box center [335, 473] width 55 height 25
drag, startPoint x: 496, startPoint y: 458, endPoint x: 469, endPoint y: 479, distance: 35.4
click at [496, 457] on div "**********" at bounding box center [616, 308] width 1232 height 379
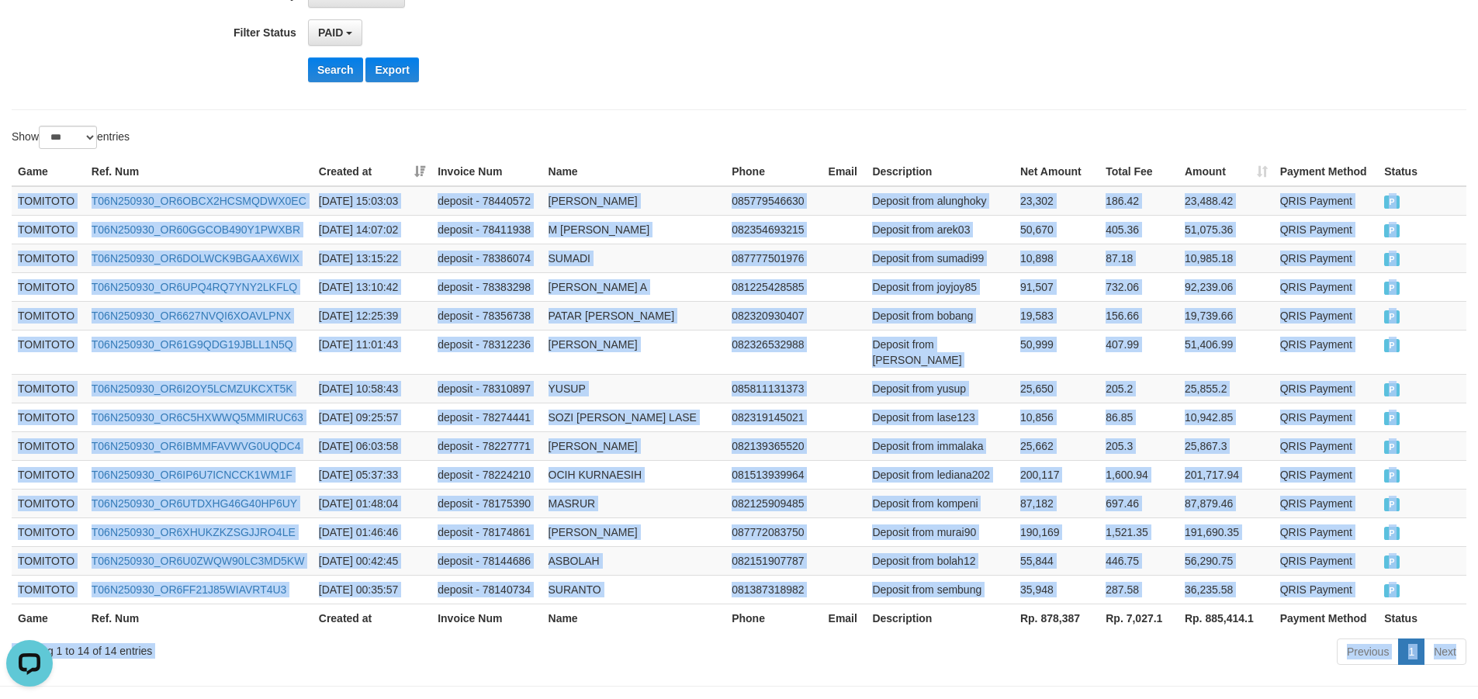
scroll to position [445, 0]
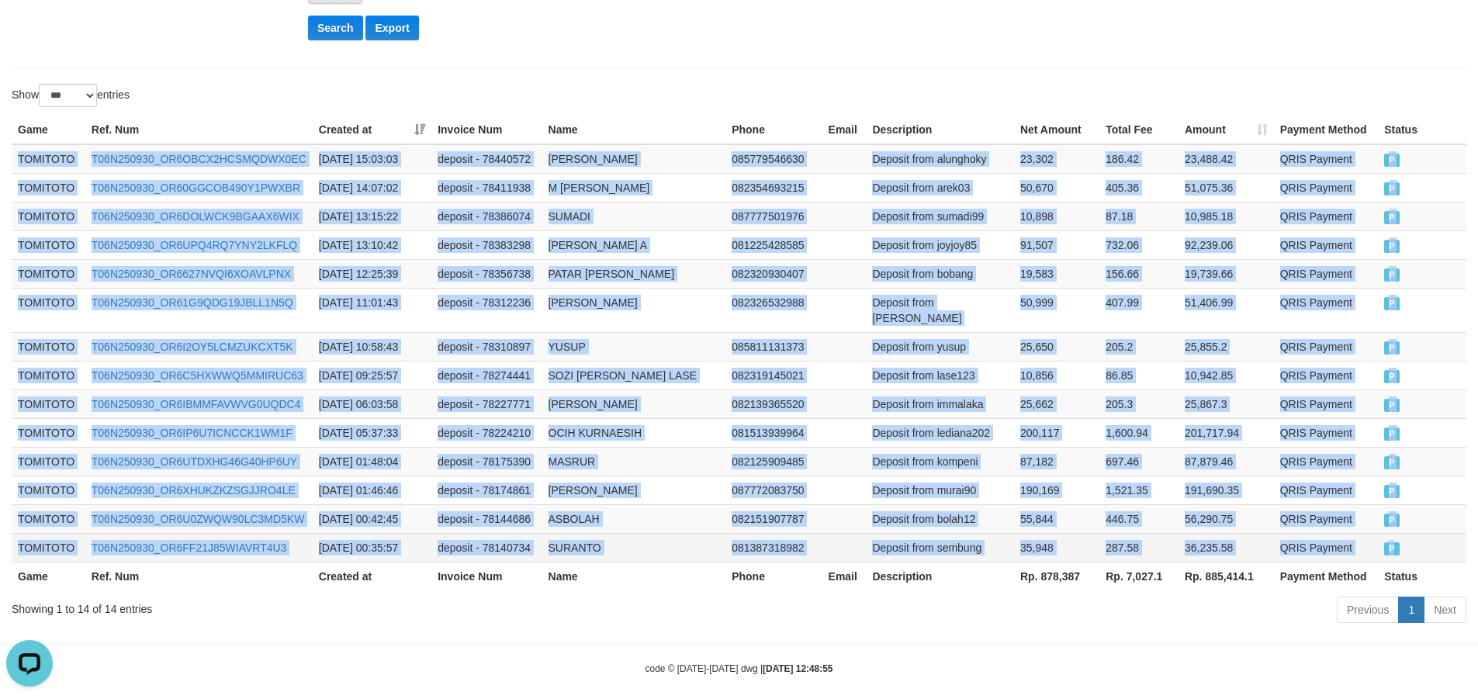
drag, startPoint x: 33, startPoint y: 562, endPoint x: 1414, endPoint y: 545, distance: 1380.9
click at [1414, 545] on tbody "TOMITOTO T06N250930_OR6OBCX2HCSMQDWX0EC [DATE] 15:03:03 deposit - 78440572 [PER…" at bounding box center [739, 353] width 1454 height 418
copy tbody "TOMITOTO T06N250930_OR6OBCX2HCSMQDWX0EC [DATE] 15:03:03 deposit - 78440572 [PER…"
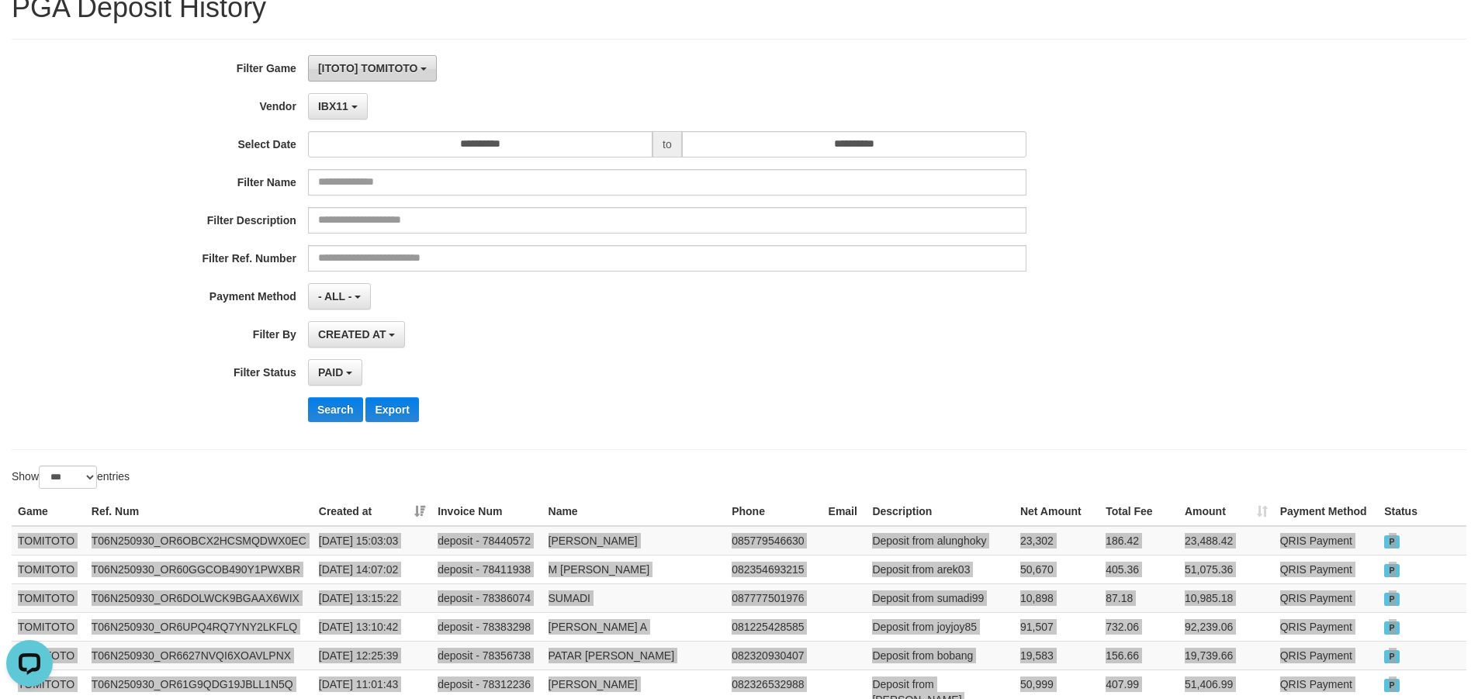
scroll to position [0, 0]
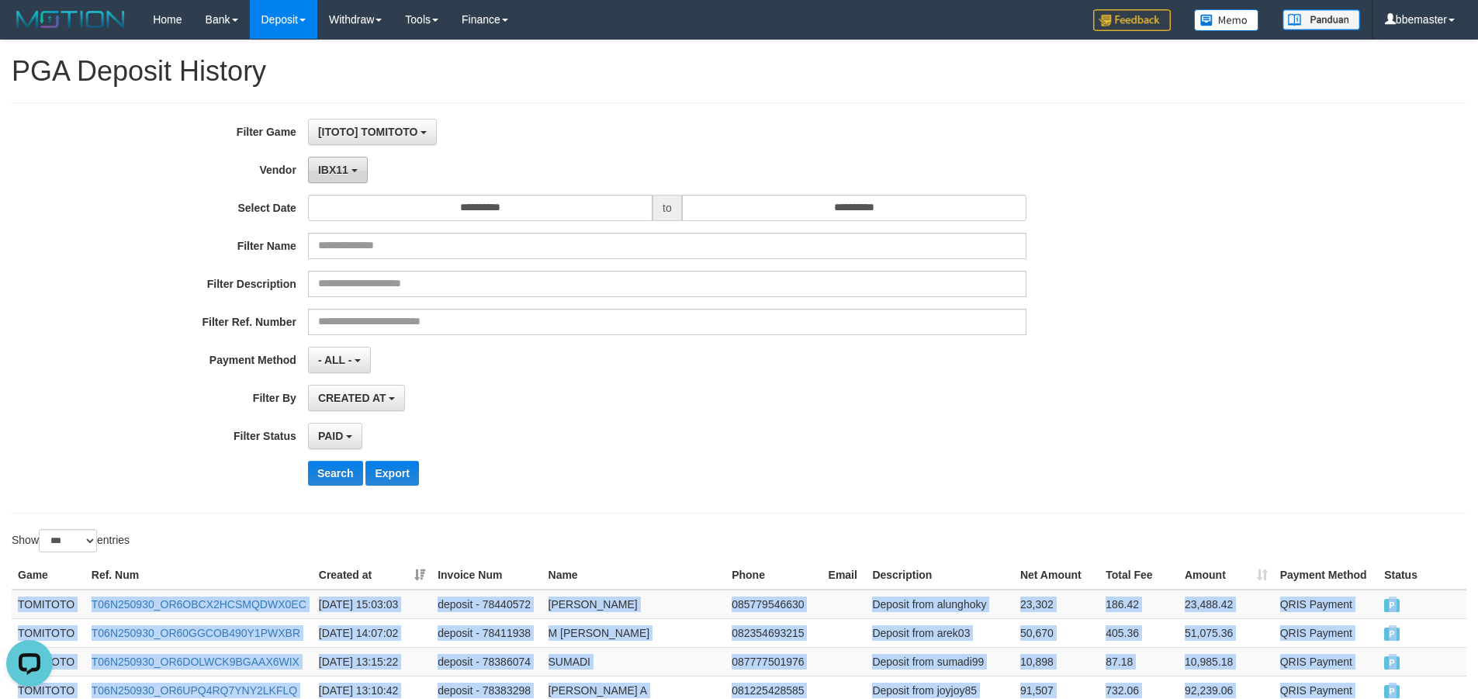
click at [327, 161] on button "IBX11" at bounding box center [338, 170] width 60 height 26
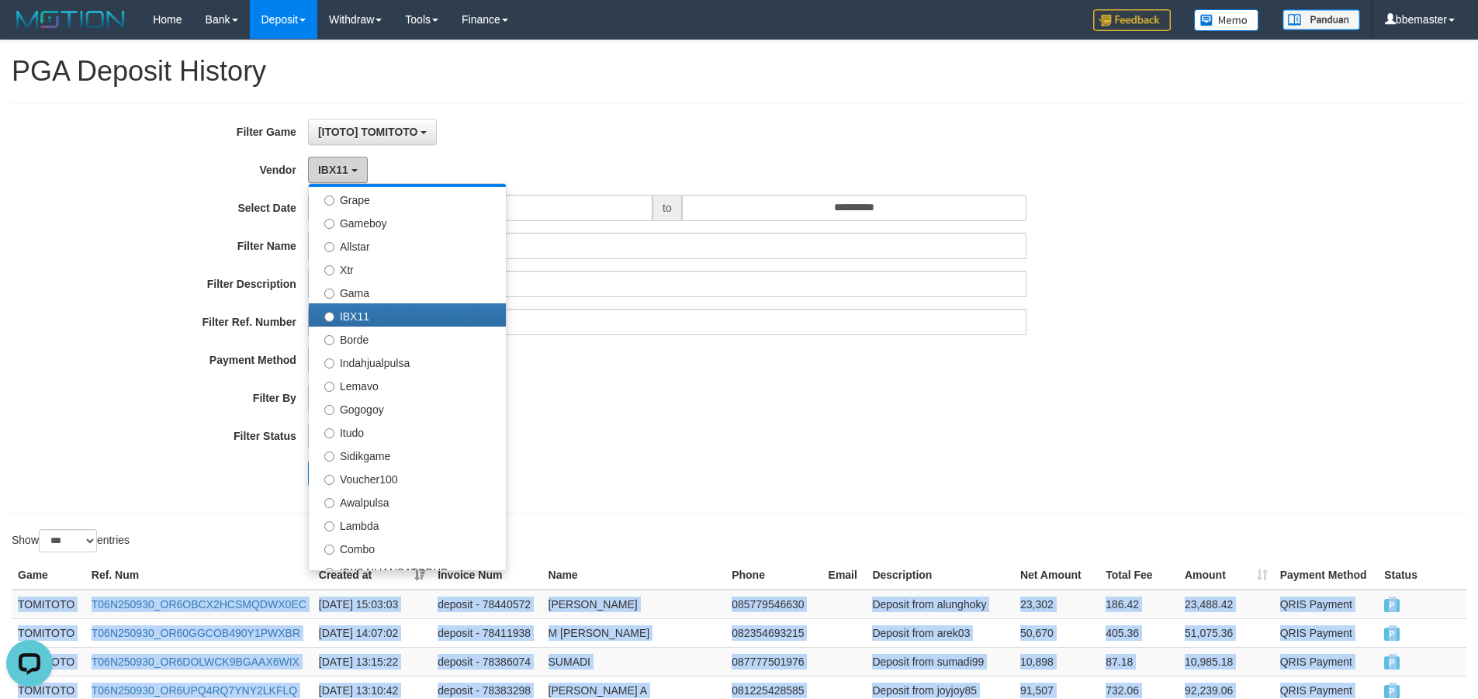
scroll to position [388, 0]
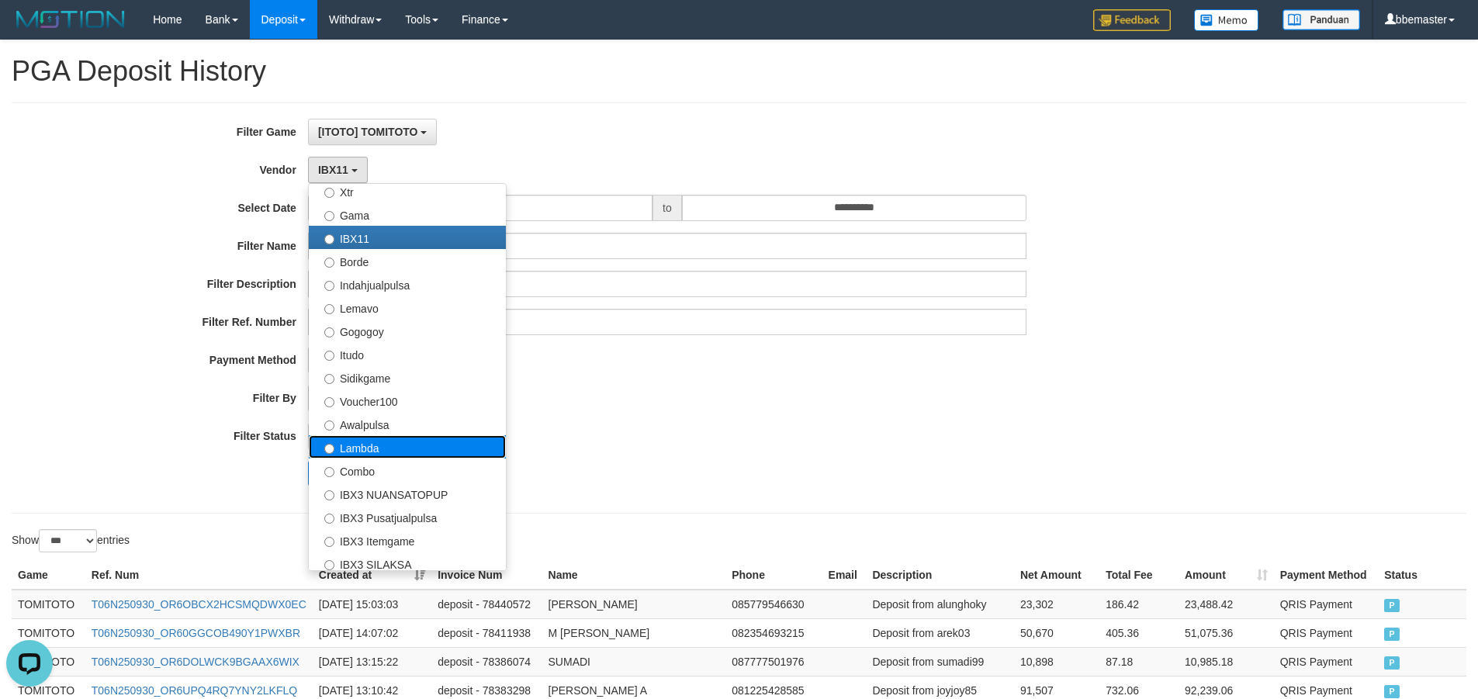
click at [379, 444] on label "Lambda" at bounding box center [407, 446] width 197 height 23
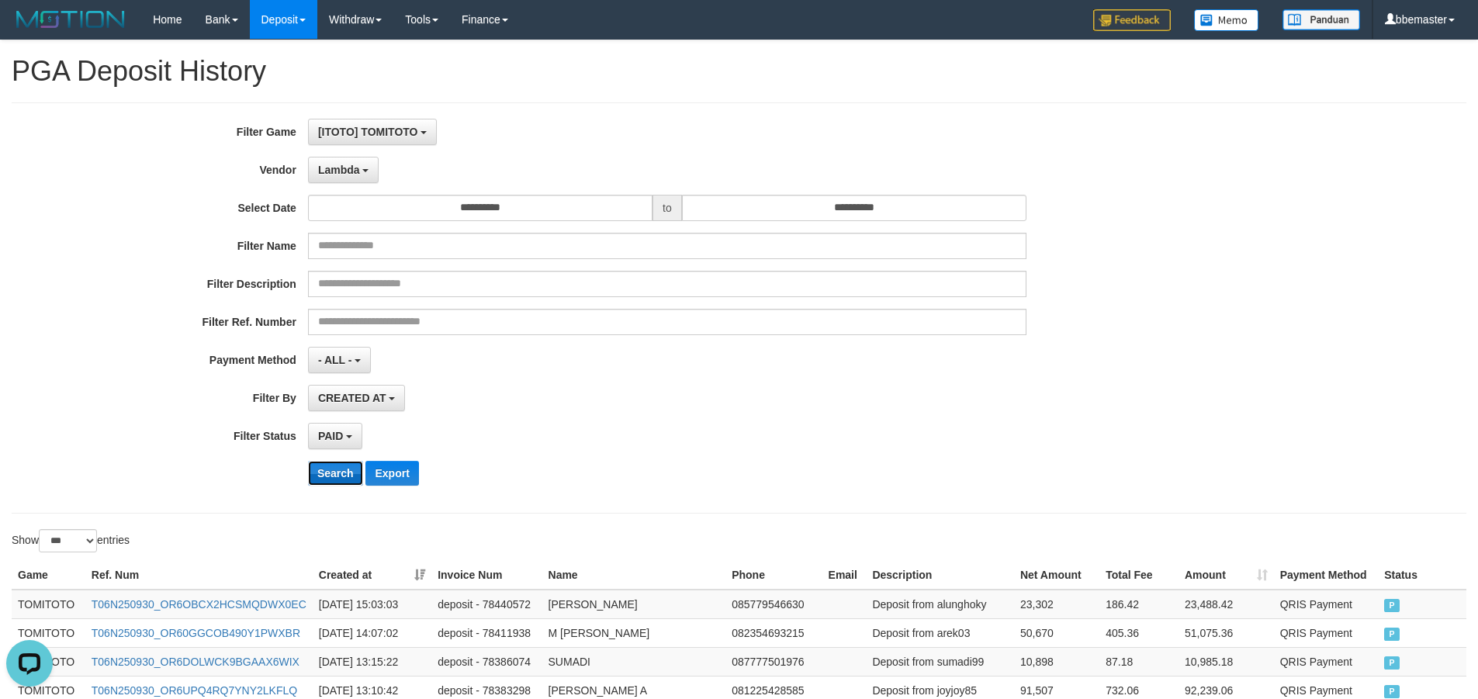
click at [320, 471] on button "Search" at bounding box center [335, 473] width 55 height 25
click at [560, 466] on div "Search Export" at bounding box center [770, 473] width 924 height 25
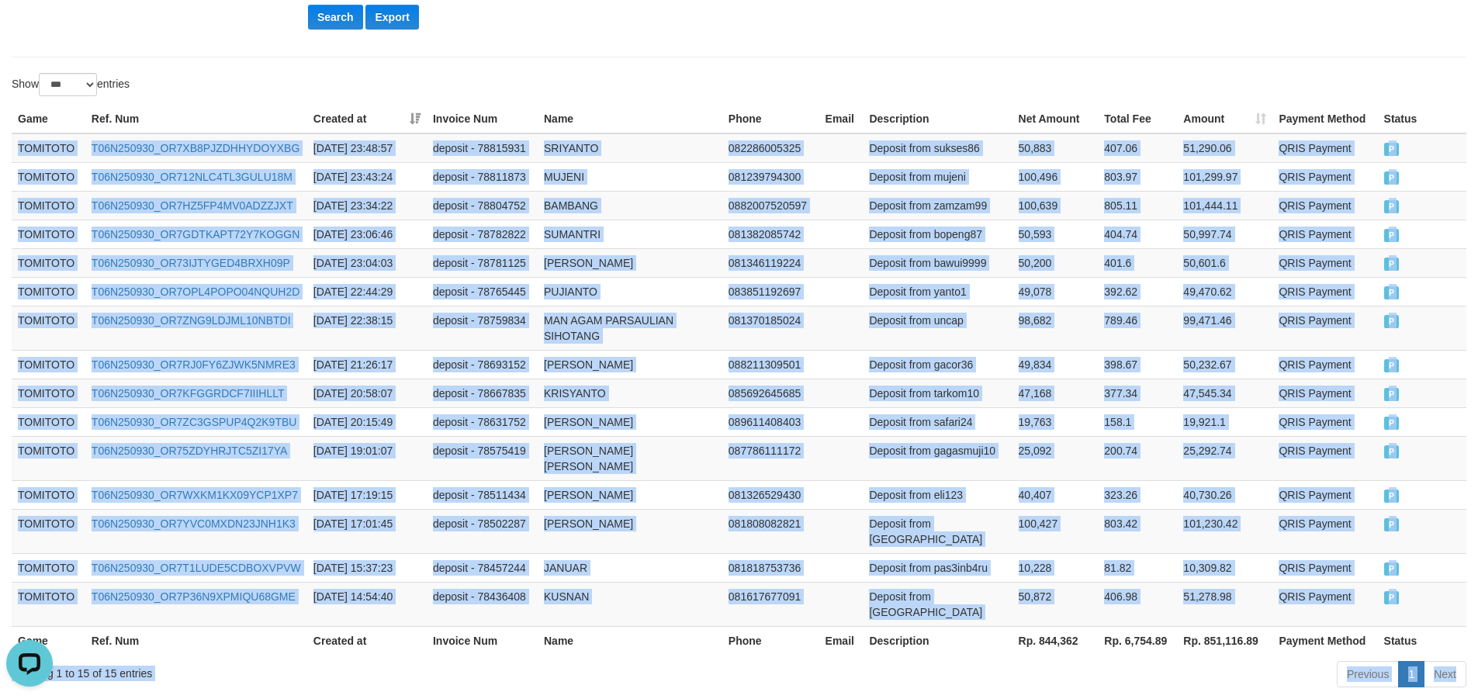
scroll to position [489, 0]
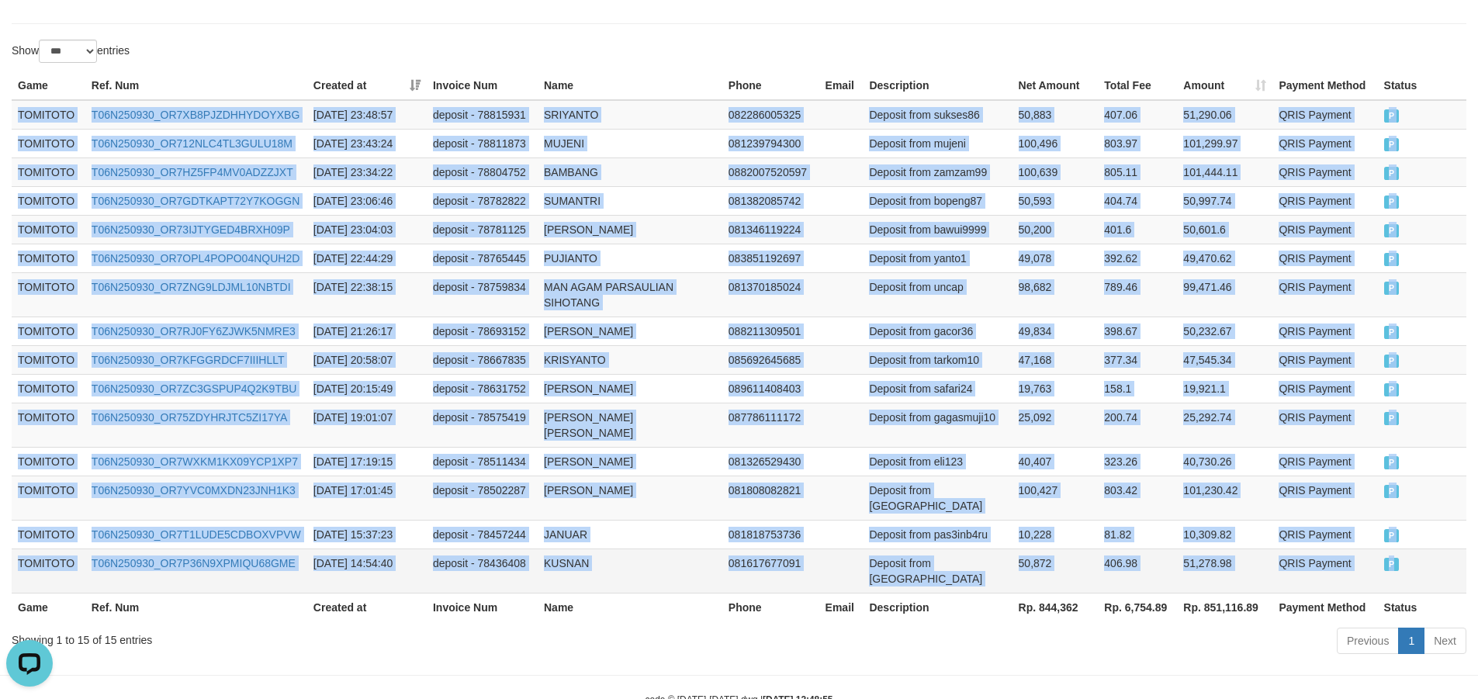
drag, startPoint x: 12, startPoint y: 454, endPoint x: 1423, endPoint y: 528, distance: 1412.2
click at [1423, 528] on tbody "TOMITOTO T06N250930_OR7XB8PJZDHHYDOYXBG [DATE] 23:48:57 deposit - 78815931 SRIY…" at bounding box center [739, 346] width 1454 height 493
copy tbody "TOMITOTO T06N250930_OR7XB8PJZDHHYDOYXBG [DATE] 23:48:57 deposit - 78815931 SRIY…"
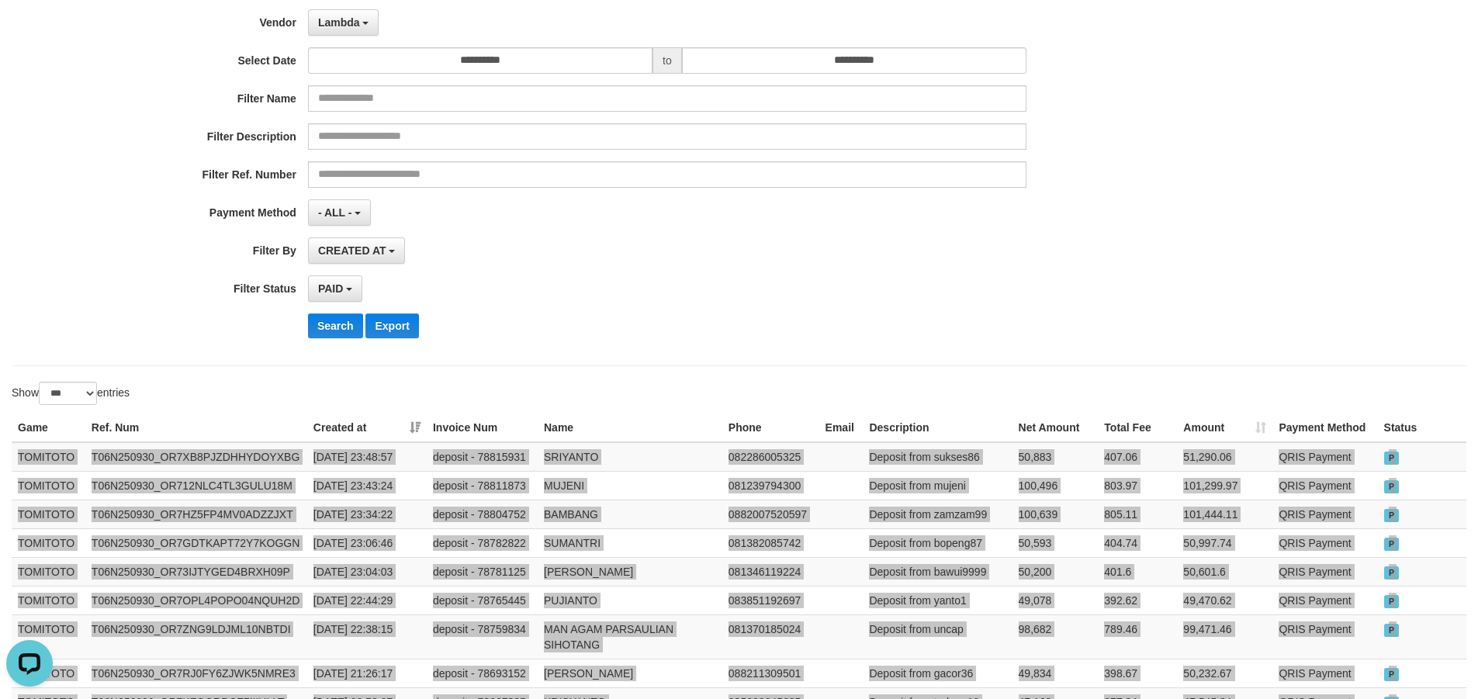
scroll to position [24, 0]
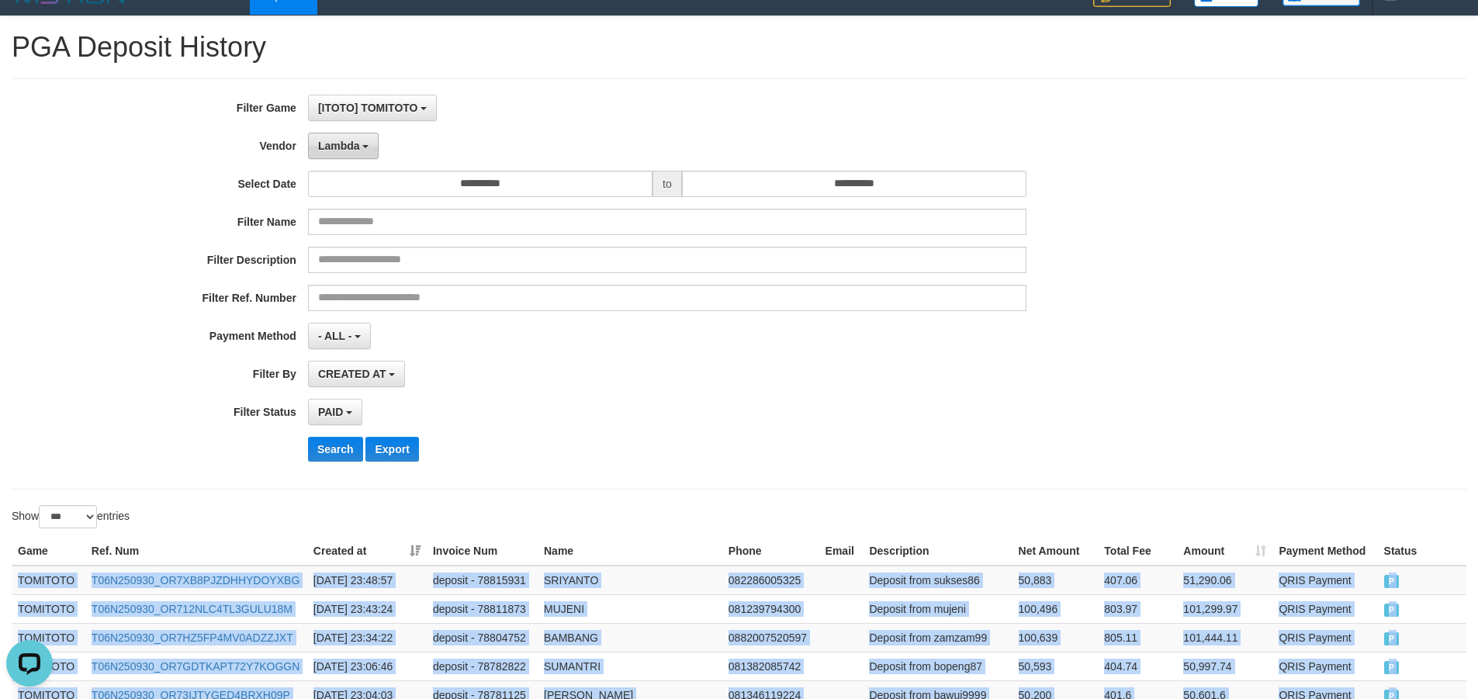
click at [344, 140] on span "Lambda" at bounding box center [339, 146] width 42 height 12
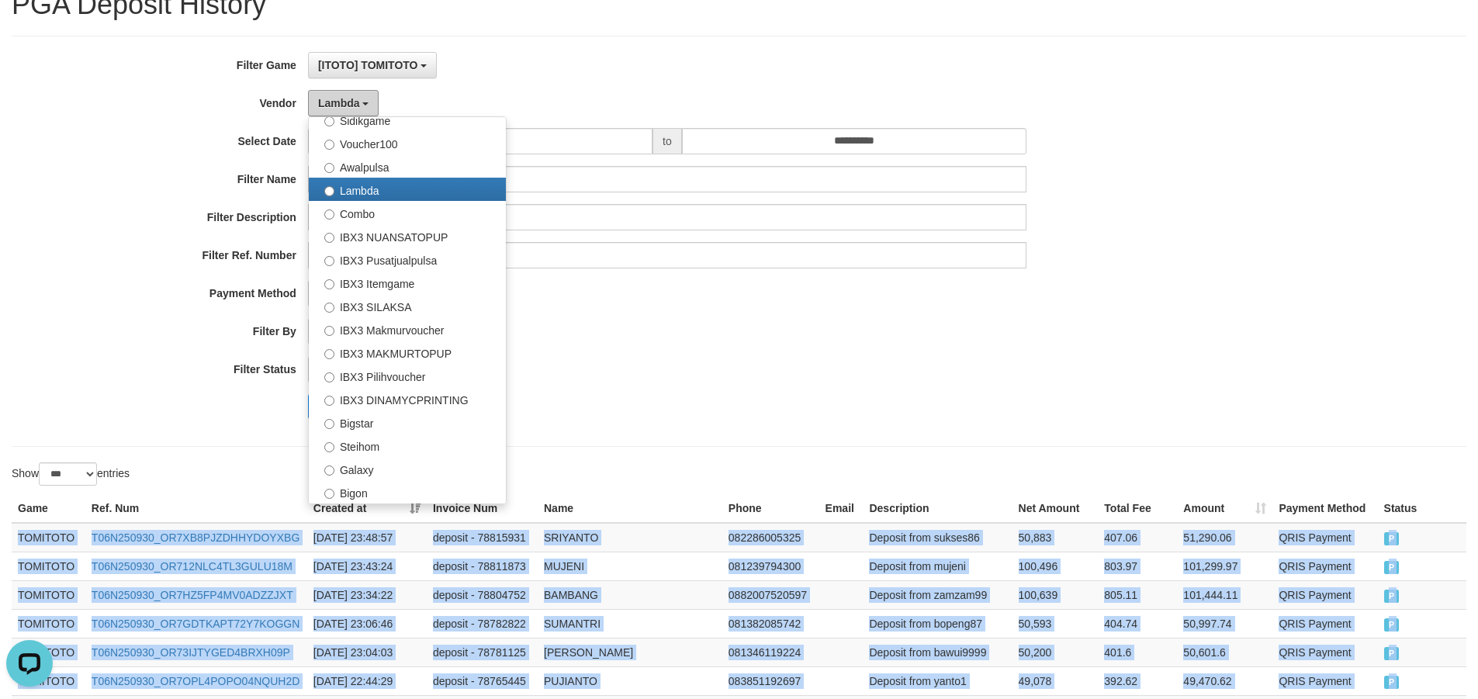
scroll to position [102, 0]
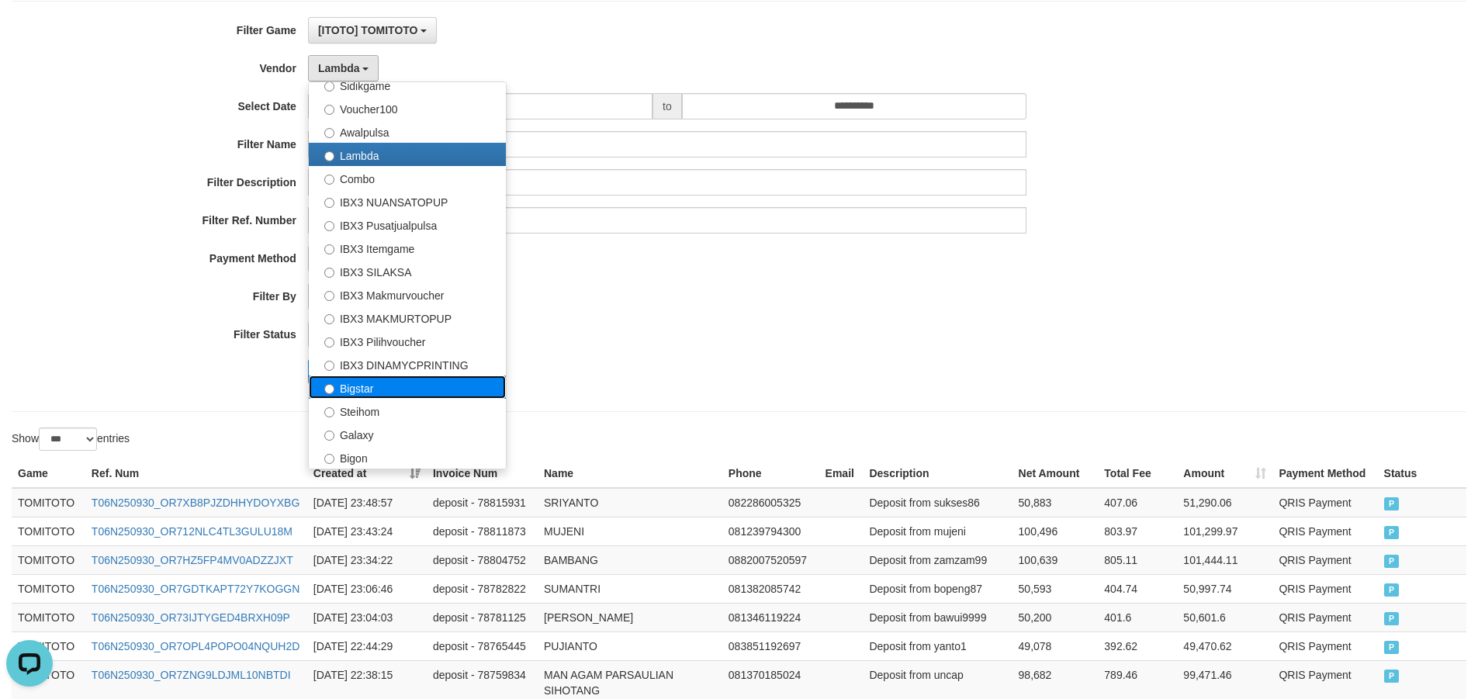
click at [366, 386] on label "Bigstar" at bounding box center [407, 386] width 197 height 23
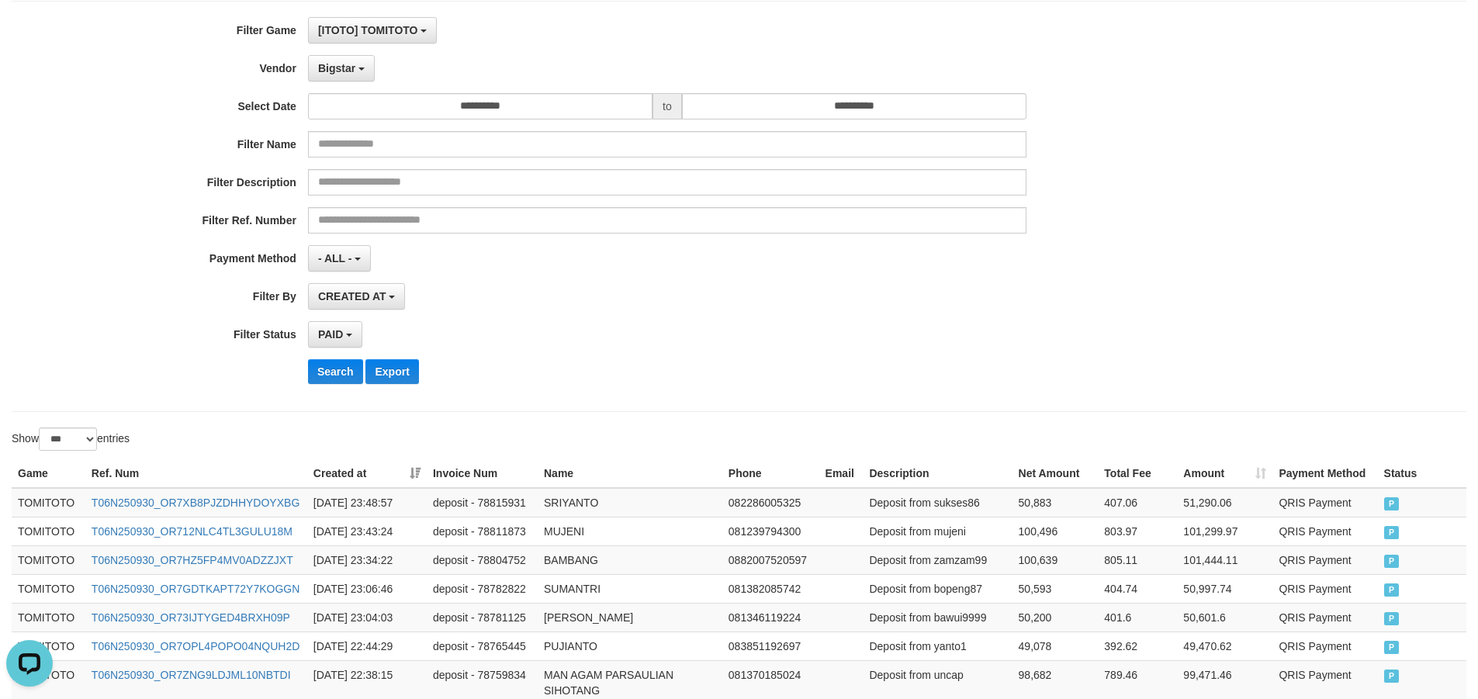
click at [333, 384] on div "**********" at bounding box center [616, 206] width 1232 height 379
click at [332, 373] on button "Search" at bounding box center [335, 371] width 55 height 25
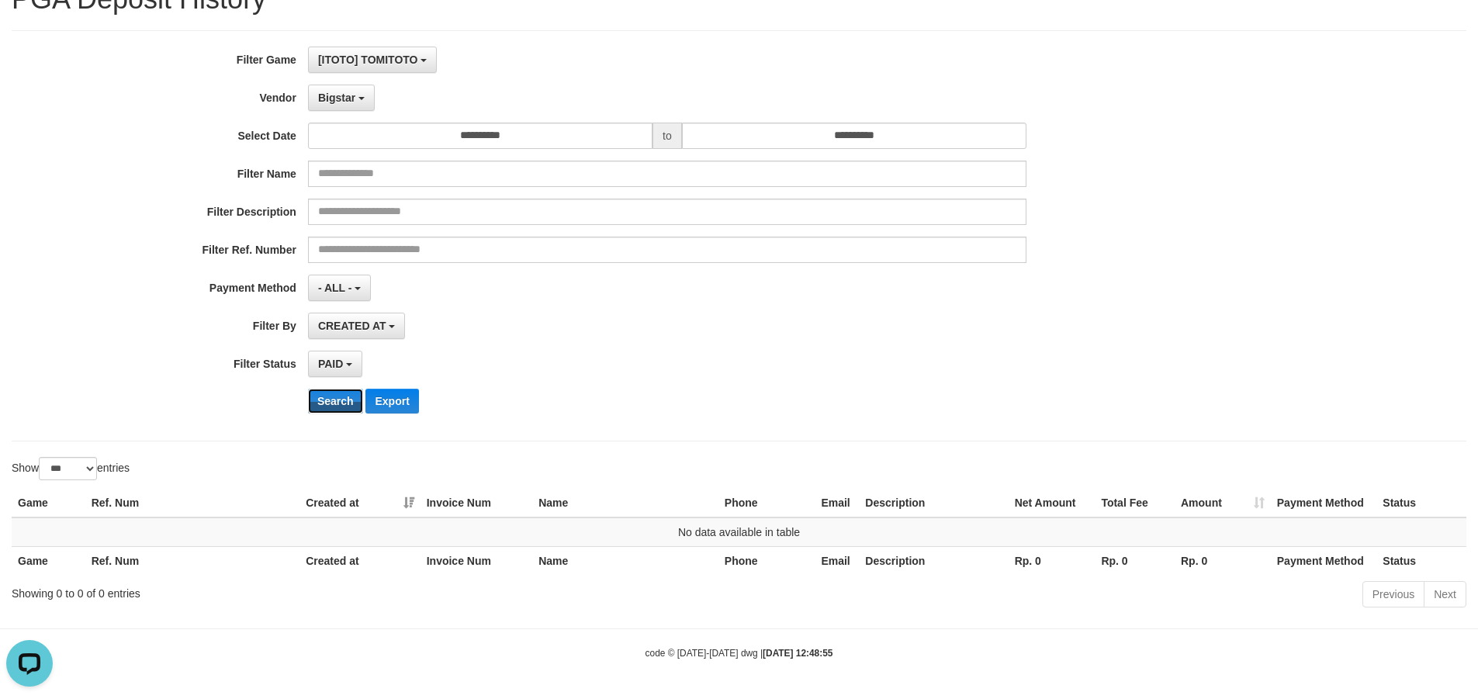
scroll to position [72, 0]
click at [344, 100] on span "Bigstar" at bounding box center [336, 98] width 37 height 12
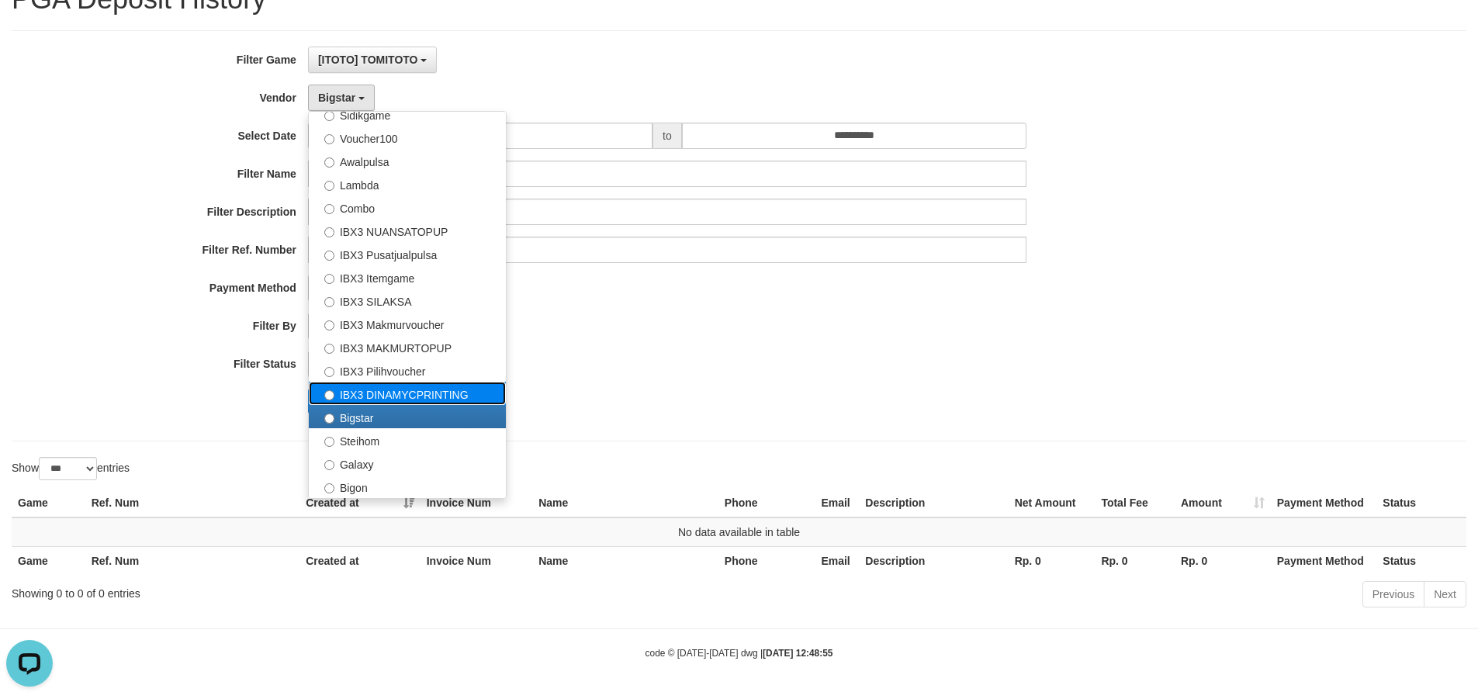
click at [362, 395] on label "IBX3 DINAMYCPRINTING" at bounding box center [407, 393] width 197 height 23
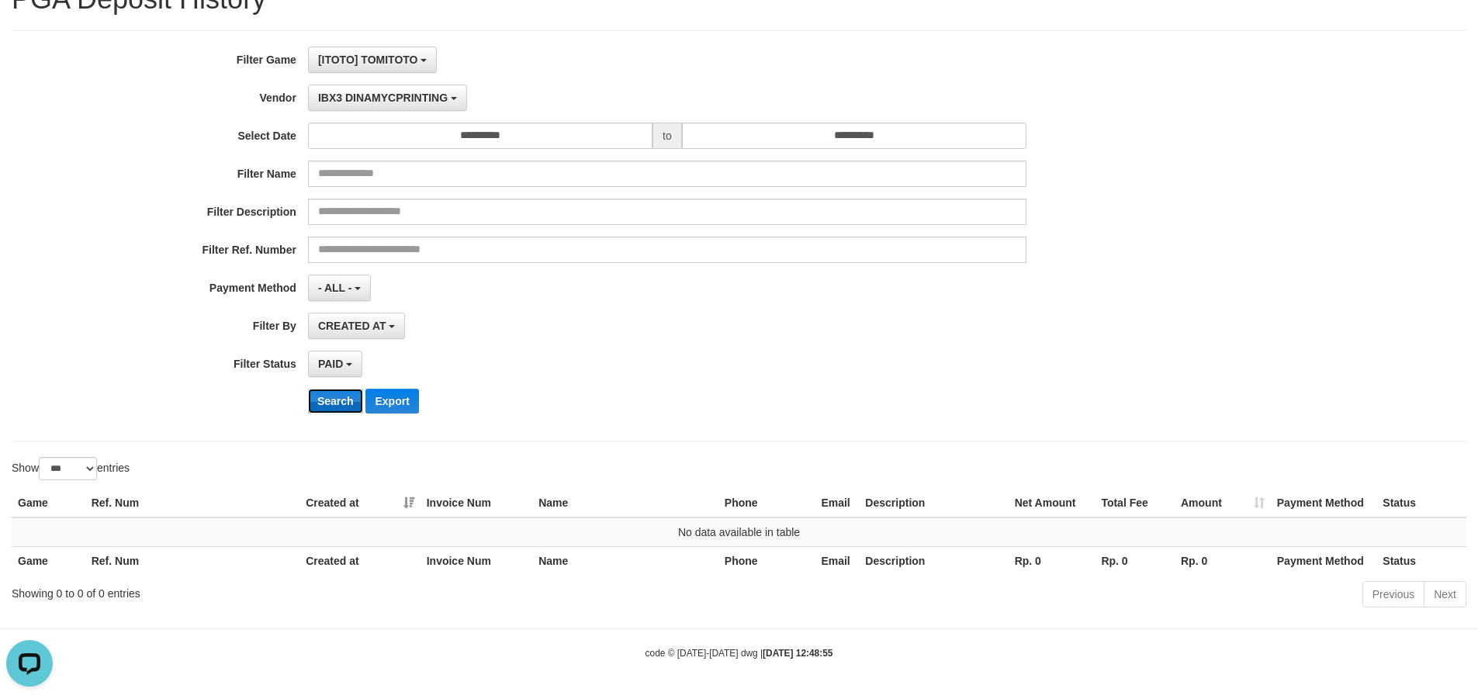
click at [328, 402] on button "Search" at bounding box center [335, 401] width 55 height 25
click at [586, 382] on div "**********" at bounding box center [616, 236] width 1232 height 379
click at [362, 85] on button "IBX3 DINAMYCPRINTING" at bounding box center [387, 98] width 159 height 26
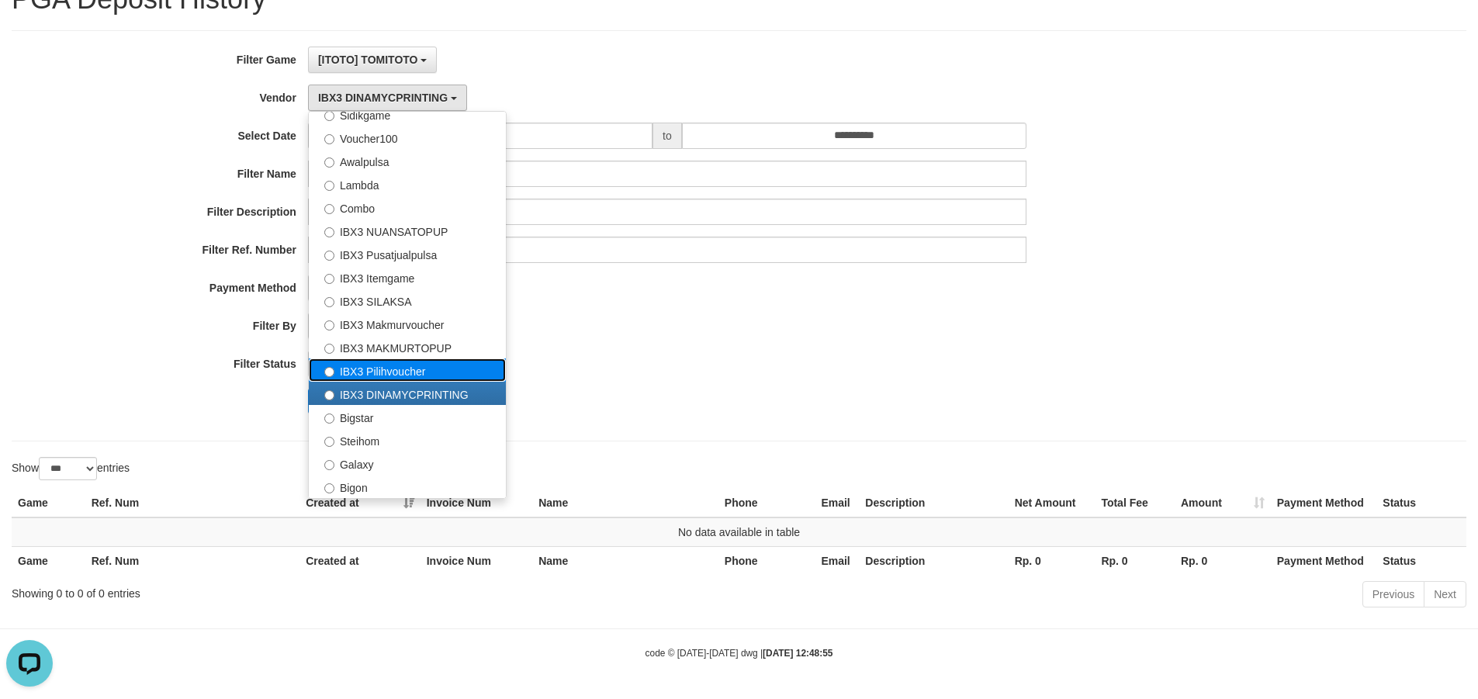
click at [370, 364] on label "IBX3 Pilihvoucher" at bounding box center [407, 369] width 197 height 23
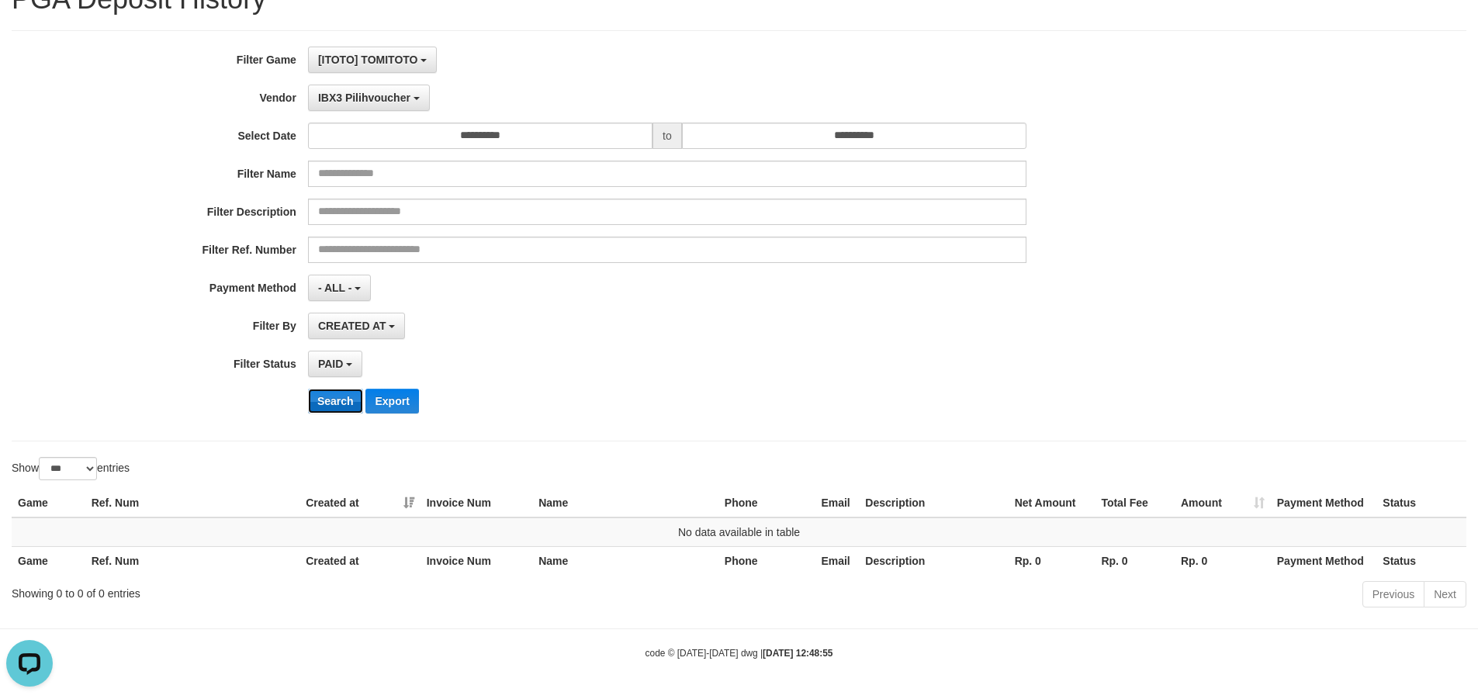
click at [333, 403] on button "Search" at bounding box center [335, 401] width 55 height 25
click at [714, 361] on div "PAID SELECT ALL - ALL - SELECT STATUS PENDING/UNPAID PAID CANCELED EXPIRED" at bounding box center [667, 364] width 718 height 26
drag, startPoint x: 359, startPoint y: 85, endPoint x: 417, endPoint y: 369, distance: 289.8
click at [361, 89] on button "IBX3 Pilihvoucher" at bounding box center [369, 98] width 122 height 26
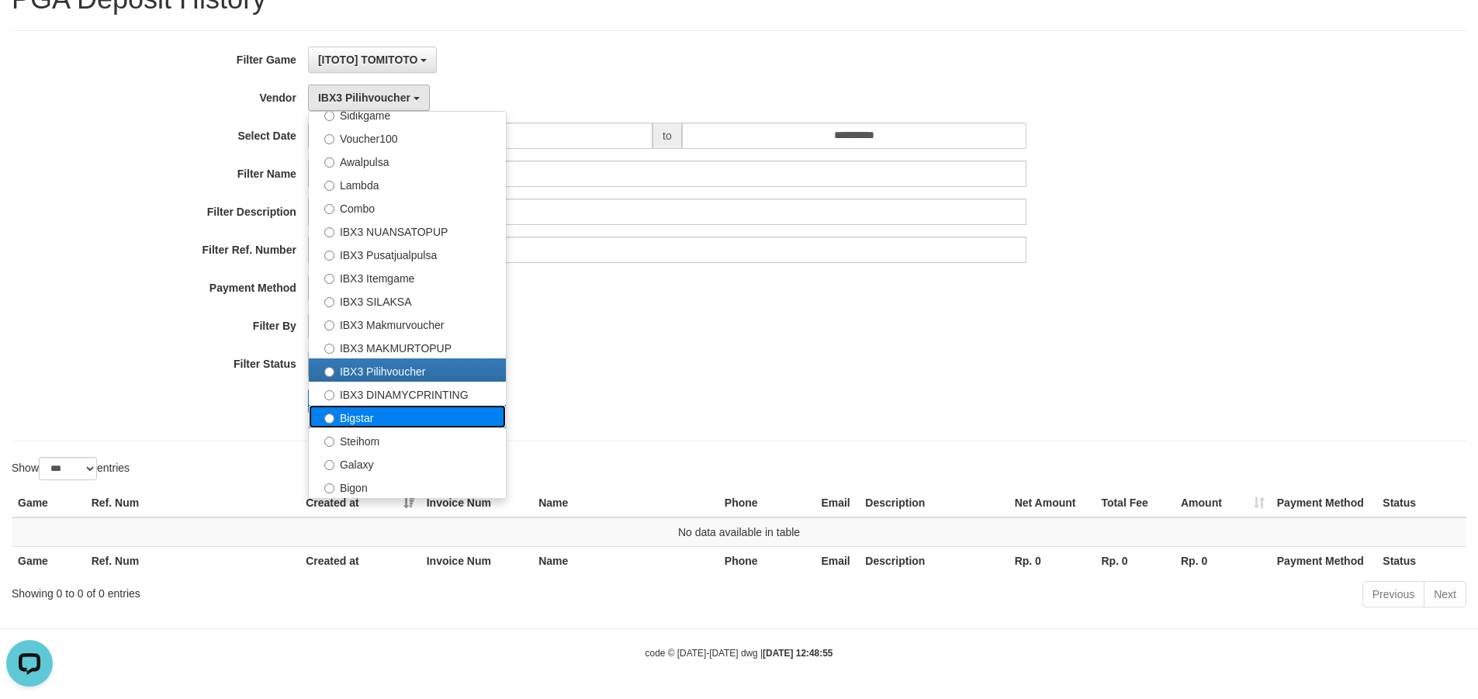
click at [364, 415] on label "Bigstar" at bounding box center [407, 416] width 197 height 23
select select "**********"
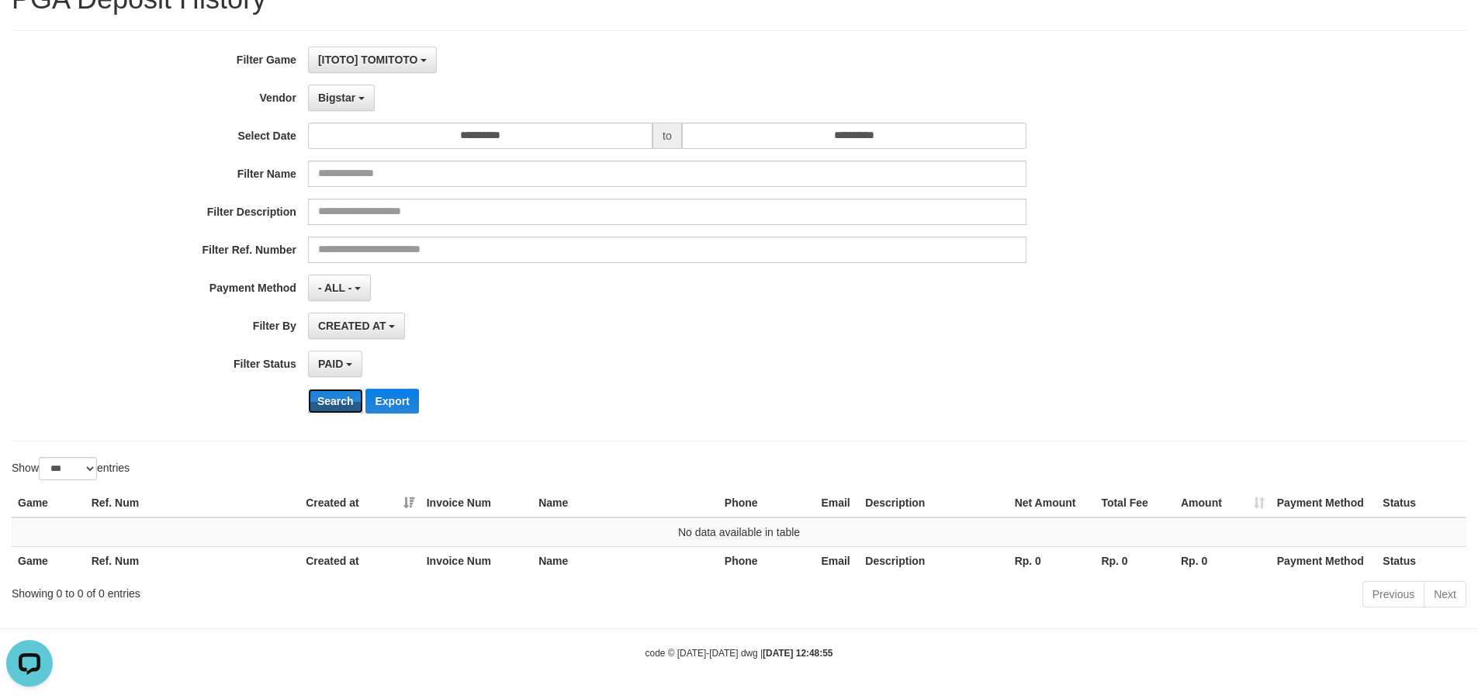
drag, startPoint x: 315, startPoint y: 400, endPoint x: 496, endPoint y: 375, distance: 183.3
click at [315, 399] on button "Search" at bounding box center [335, 401] width 55 height 25
click at [659, 351] on div "PAID SELECT ALL - ALL - SELECT STATUS PENDING/UNPAID PAID CANCELED EXPIRED" at bounding box center [667, 364] width 718 height 26
drag, startPoint x: 859, startPoint y: 414, endPoint x: 770, endPoint y: 314, distance: 134.1
click at [859, 409] on div "**********" at bounding box center [616, 236] width 1232 height 379
